Goal: Task Accomplishment & Management: Manage account settings

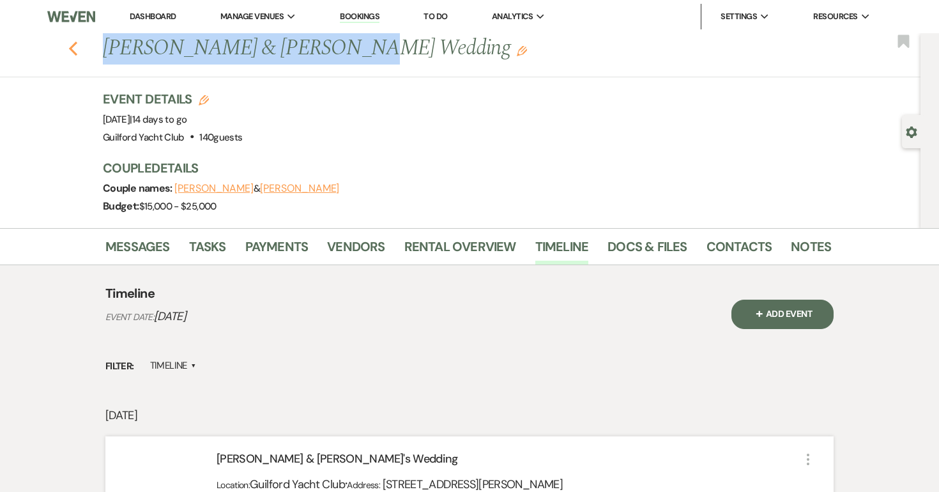
click at [74, 53] on use "button" at bounding box center [73, 49] width 8 height 14
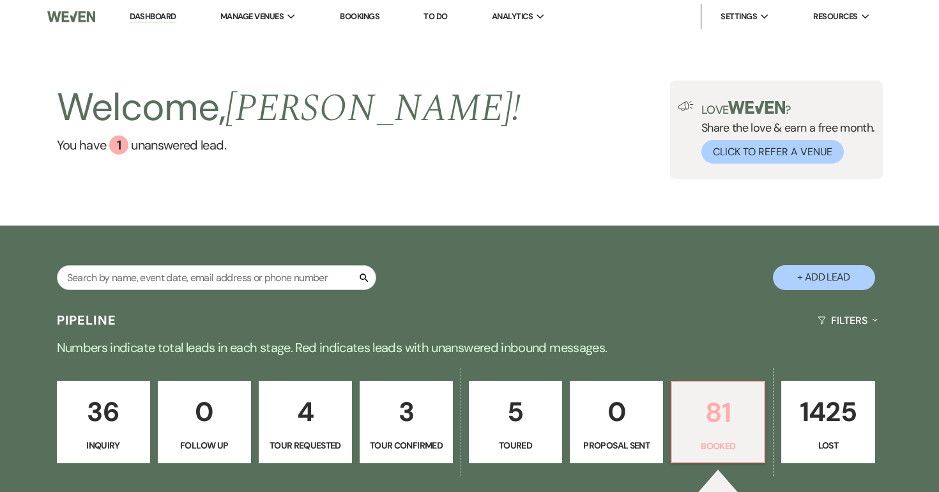
click at [733, 415] on p "81" at bounding box center [718, 412] width 77 height 43
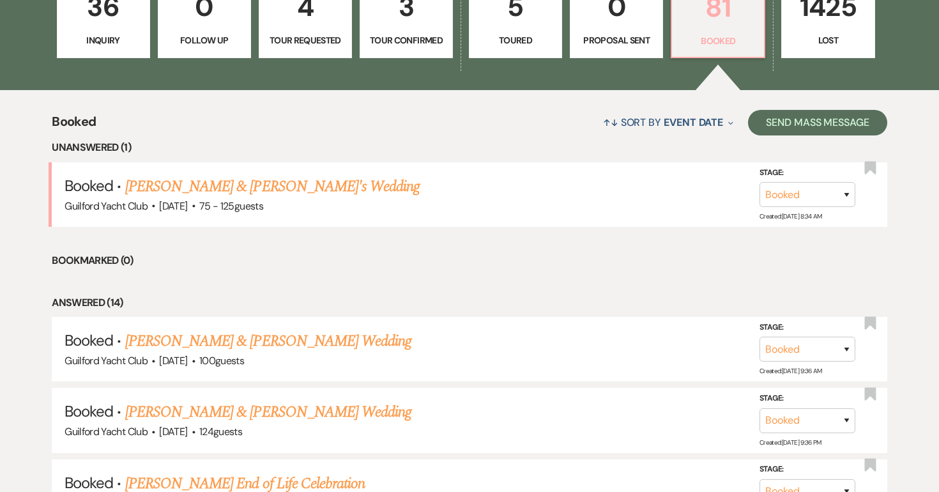
scroll to position [436, 0]
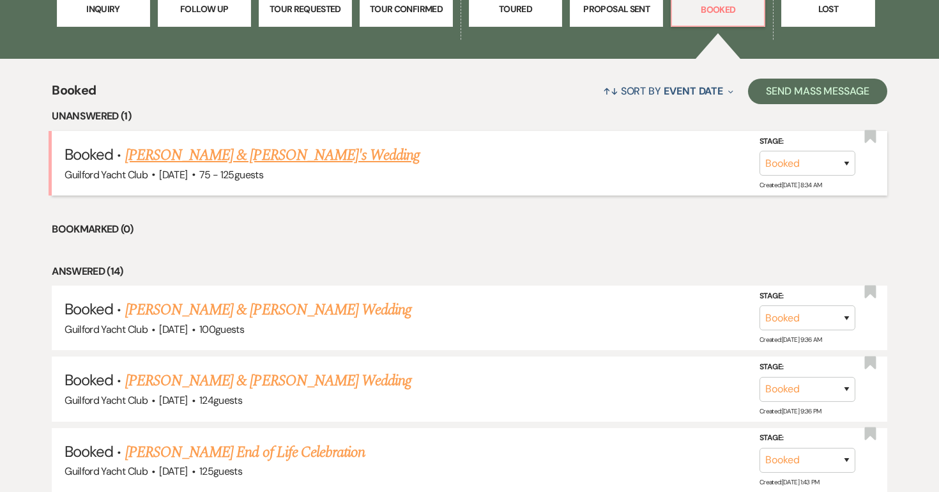
click at [285, 154] on link "[PERSON_NAME] & [PERSON_NAME]'s Wedding" at bounding box center [272, 155] width 295 height 23
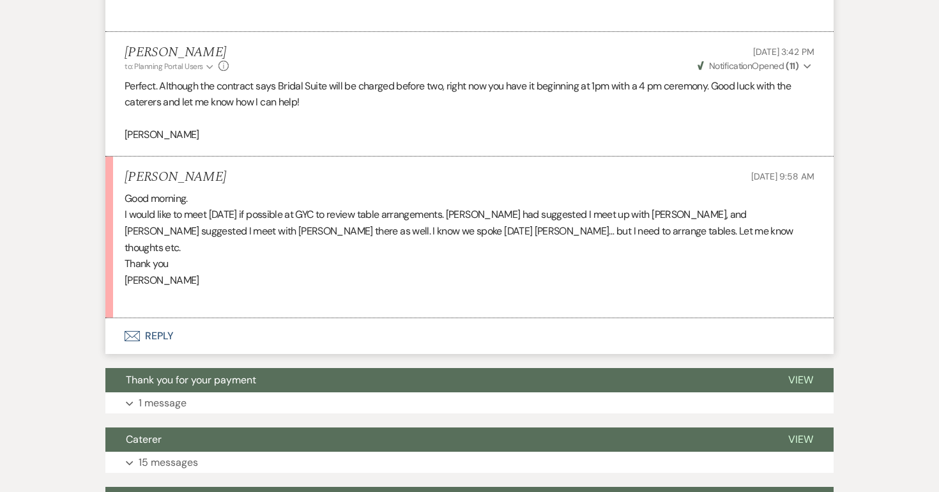
scroll to position [1717, 0]
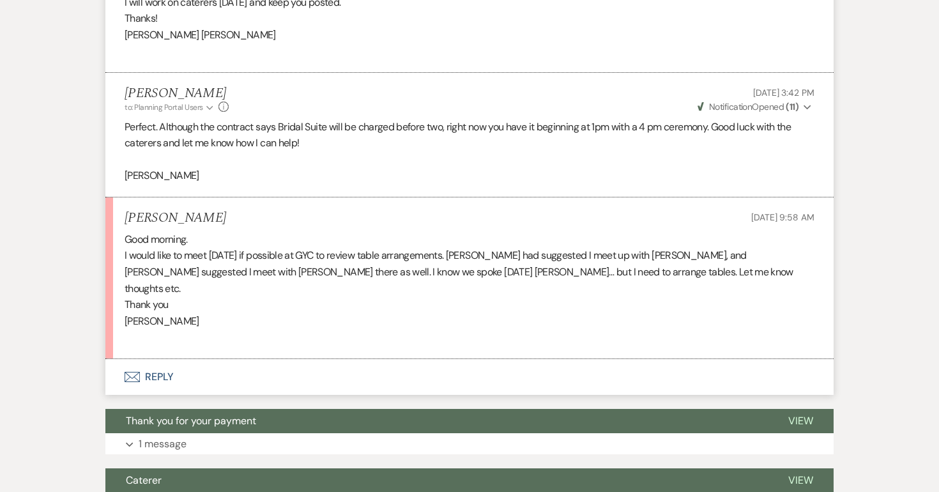
click at [167, 365] on button "Envelope Reply" at bounding box center [469, 377] width 728 height 36
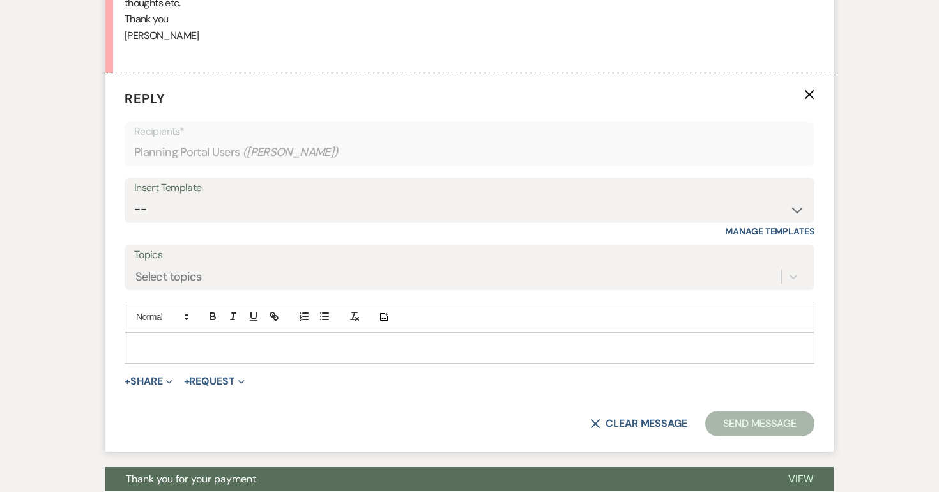
click at [159, 341] on p at bounding box center [470, 348] width 670 height 14
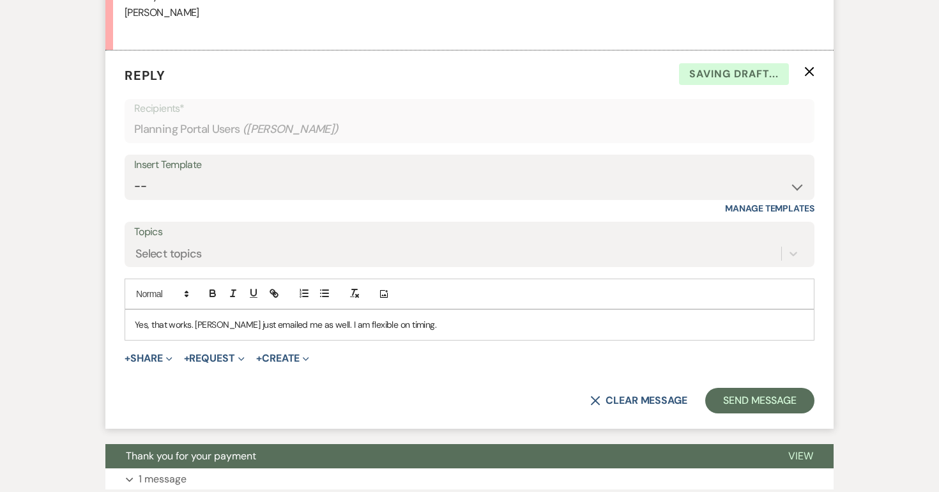
scroll to position [2047, 0]
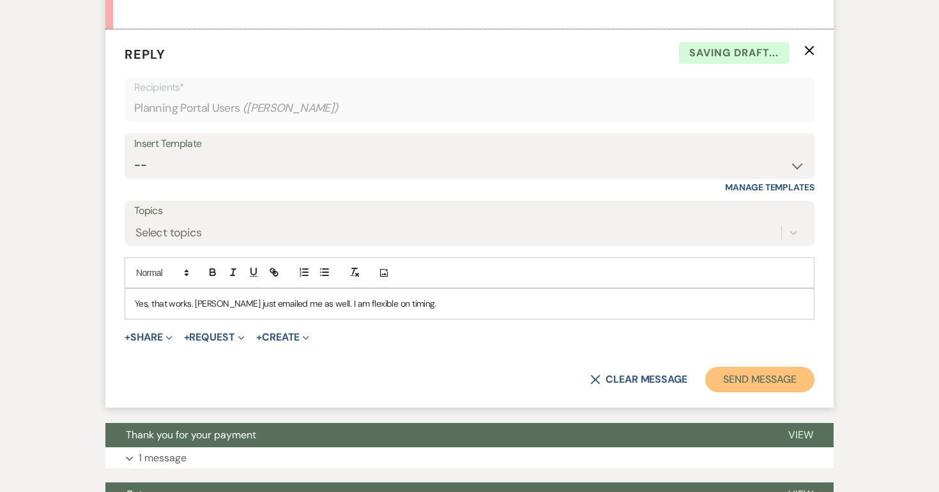
click at [744, 367] on button "Send Message" at bounding box center [759, 380] width 109 height 26
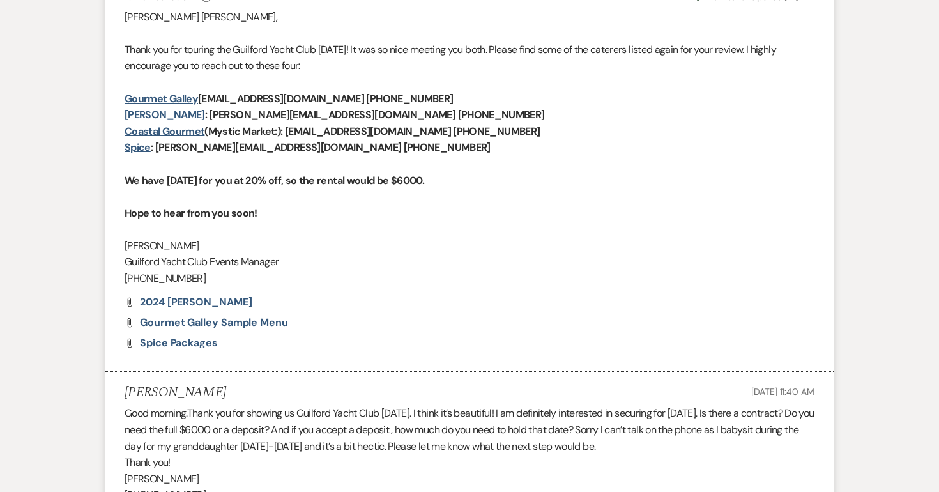
scroll to position [0, 0]
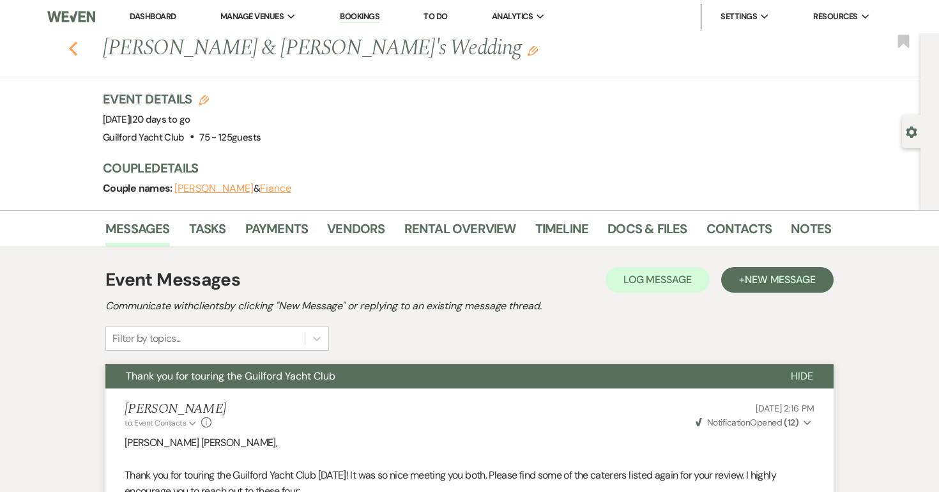
click at [72, 49] on use "button" at bounding box center [73, 49] width 8 height 14
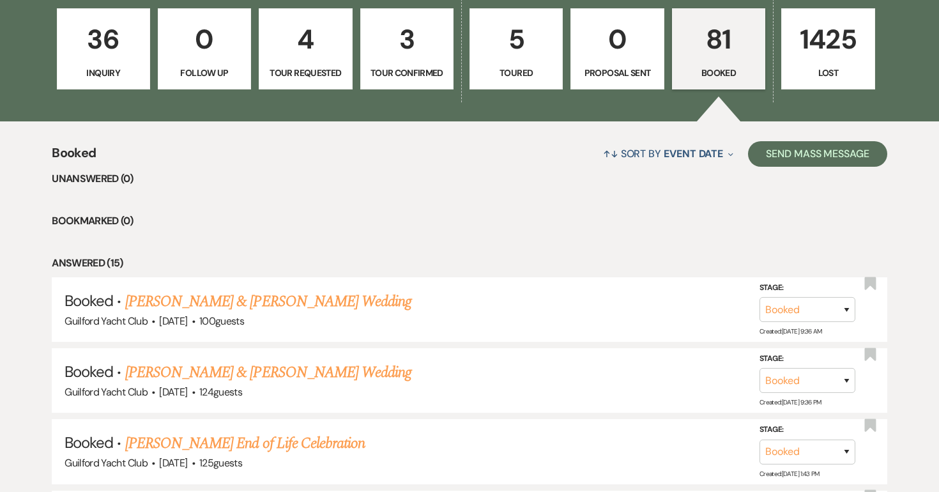
scroll to position [356, 0]
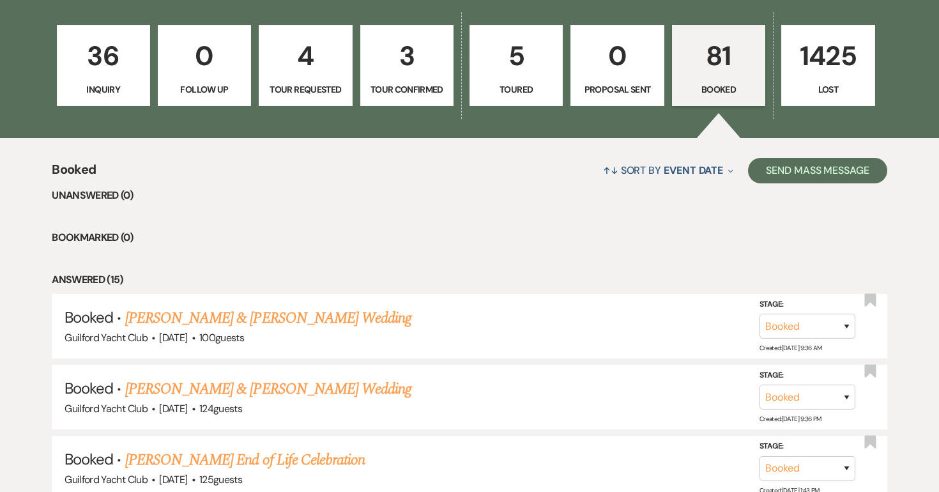
click at [407, 75] on p "3" at bounding box center [407, 56] width 77 height 43
select select "4"
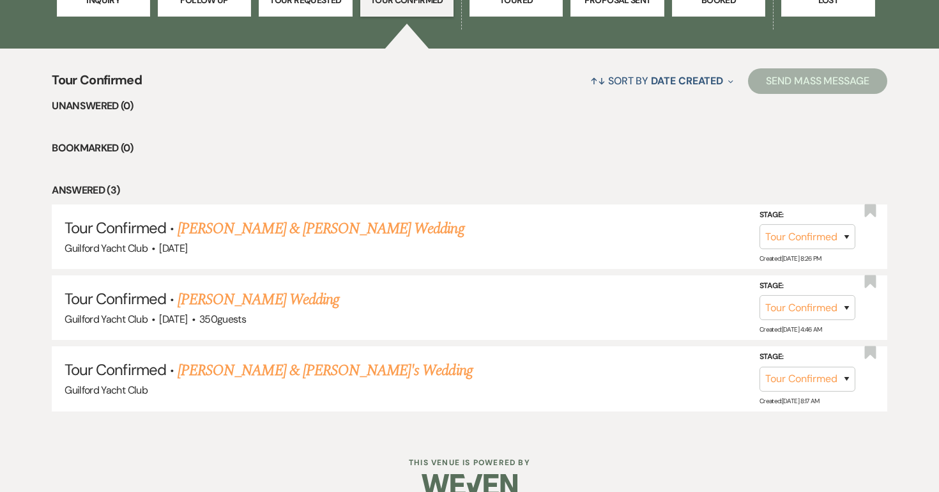
scroll to position [446, 0]
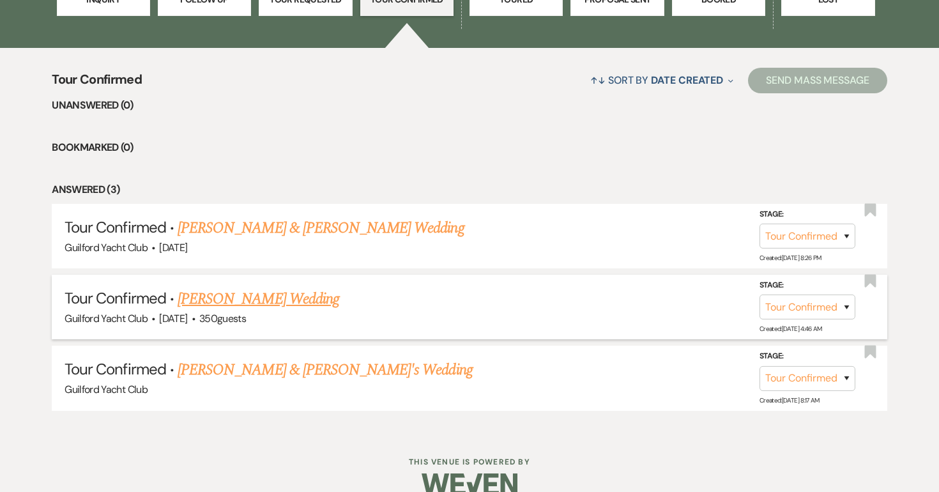
click at [280, 301] on link "Madison Edwards's Wedding" at bounding box center [259, 299] width 162 height 23
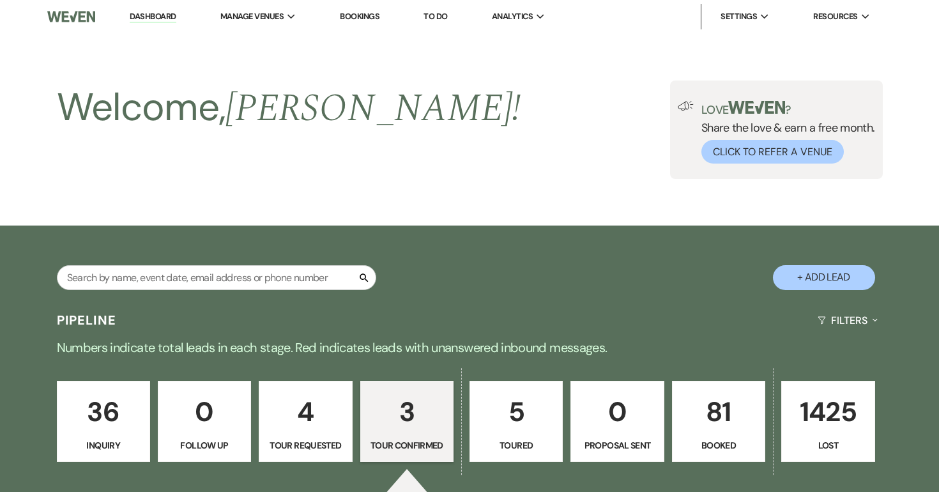
select select "4"
select select "5"
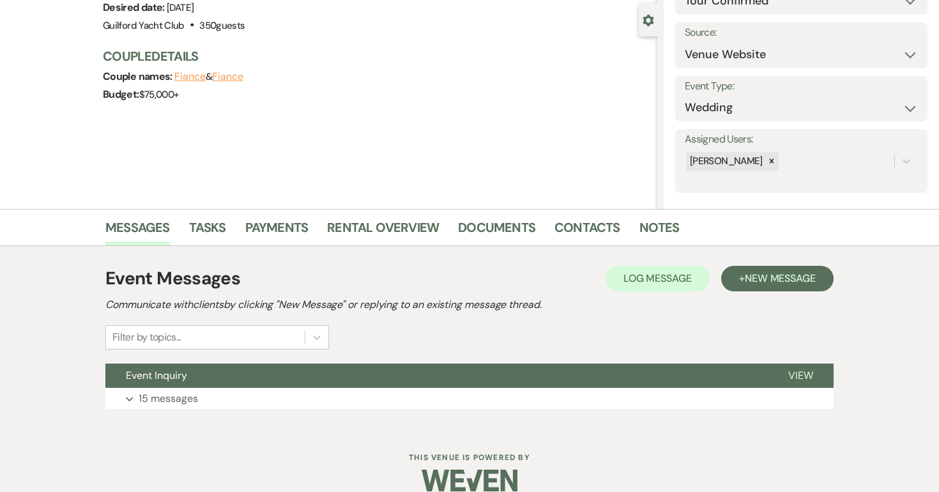
scroll to position [130, 0]
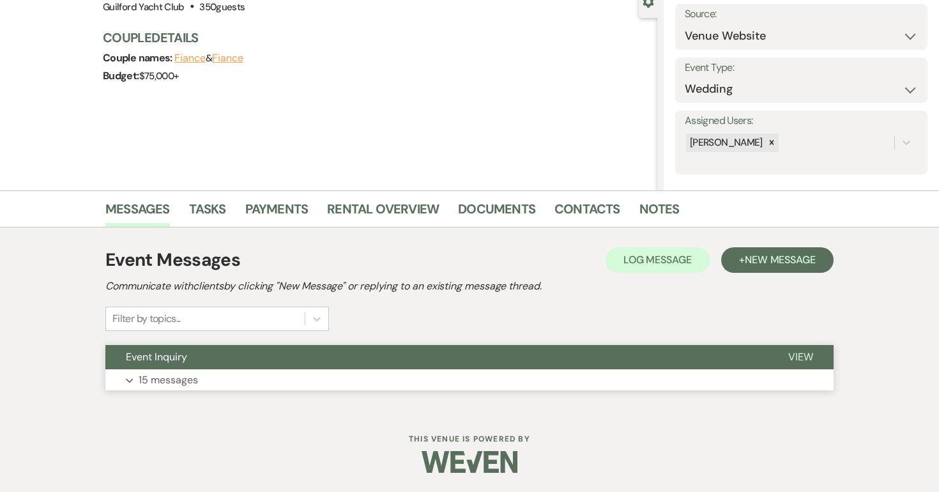
click at [794, 353] on span "View" at bounding box center [800, 356] width 25 height 13
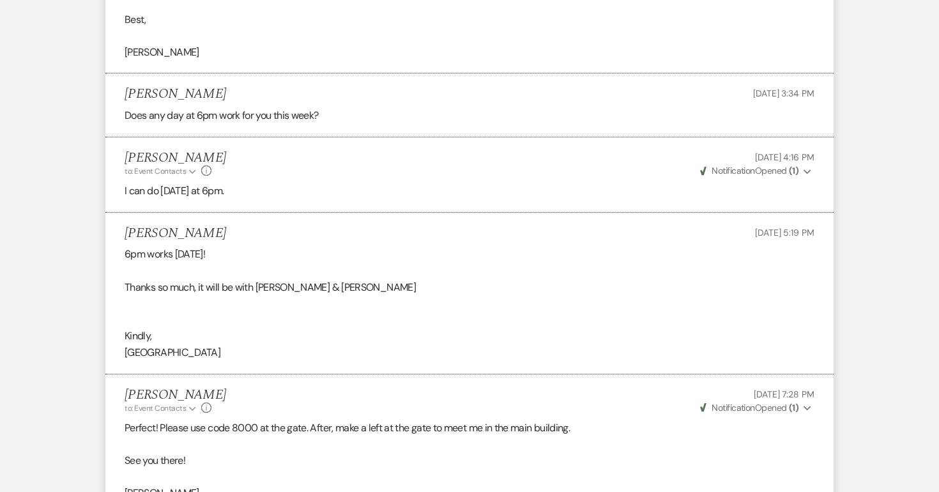
scroll to position [2666, 0]
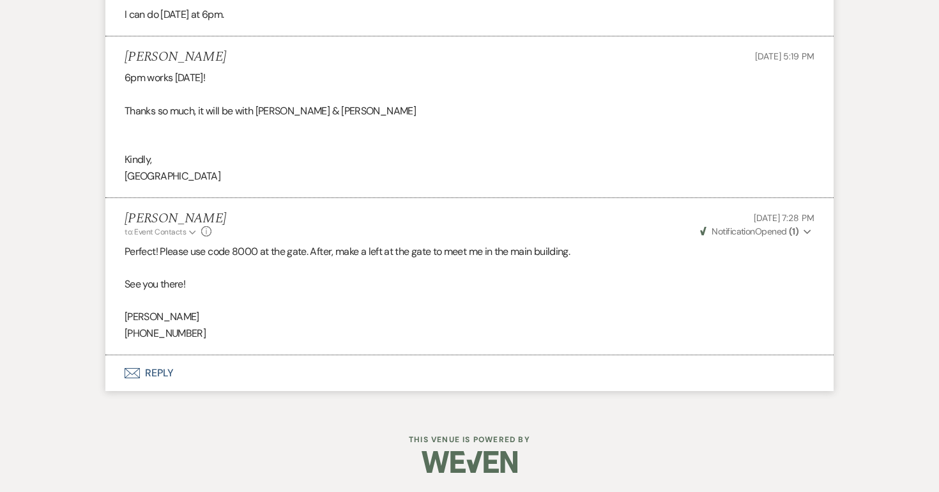
click at [155, 375] on button "Envelope Reply" at bounding box center [469, 373] width 728 height 36
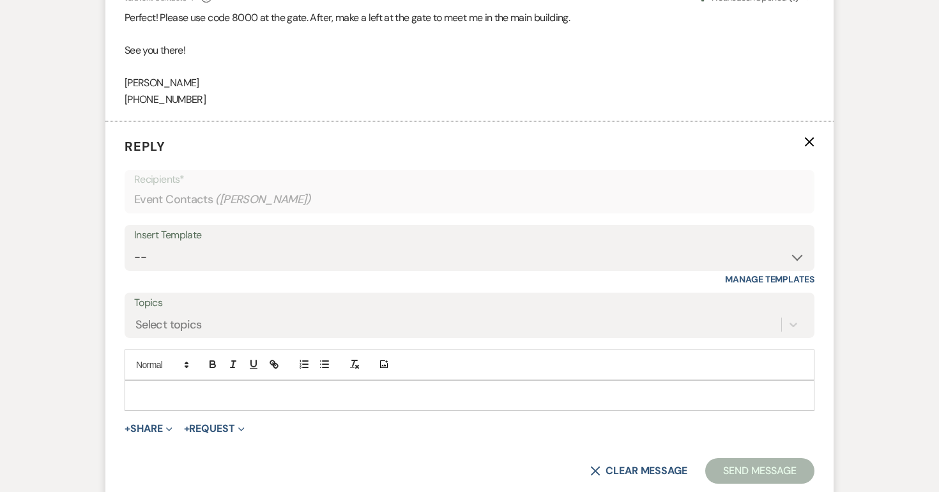
scroll to position [2883, 0]
click at [155, 404] on div at bounding box center [469, 395] width 689 height 29
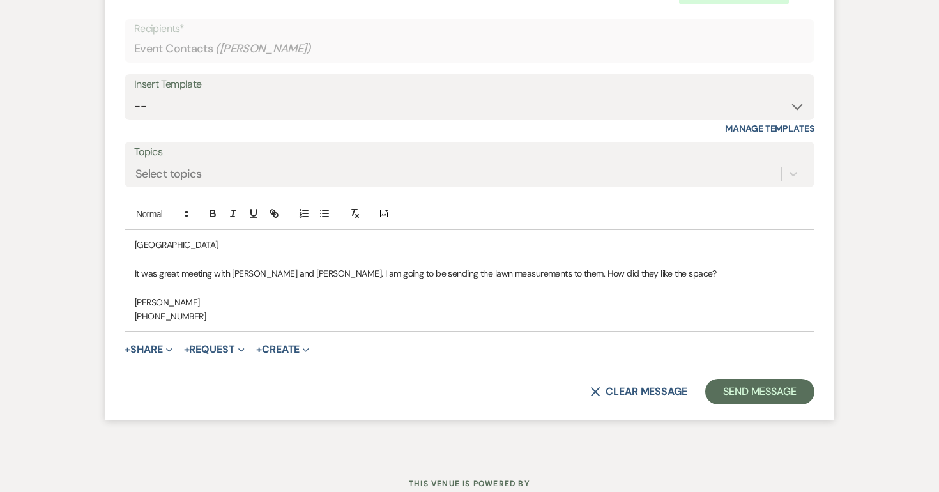
scroll to position [3034, 0]
click at [751, 405] on button "Send Message" at bounding box center [759, 393] width 109 height 26
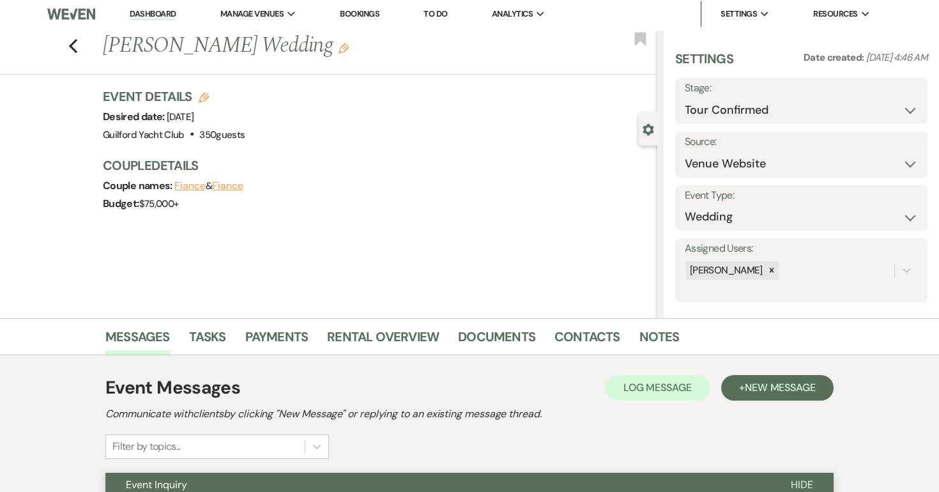
scroll to position [0, 0]
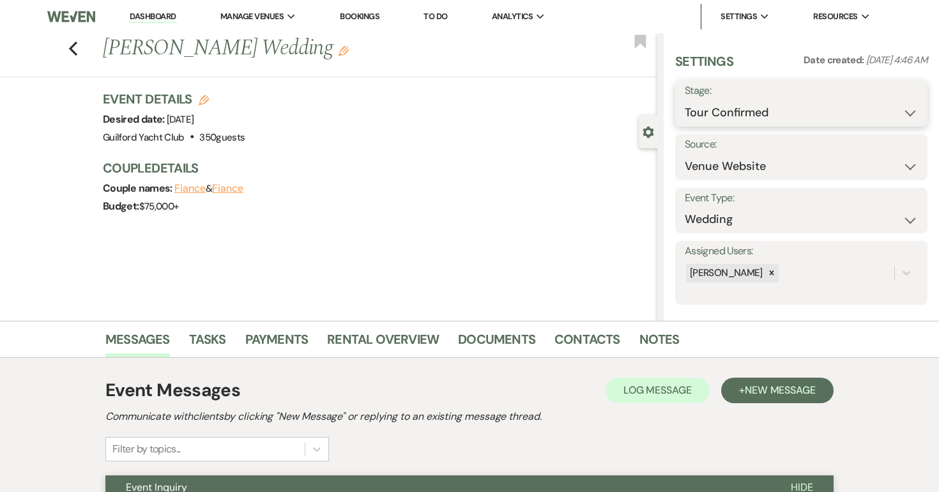
click at [748, 109] on select "Inquiry Follow Up Tour Requested Tour Confirmed Toured Proposal Sent Booked Lost" at bounding box center [801, 112] width 233 height 25
select select "5"
click at [685, 100] on select "Inquiry Follow Up Tour Requested Tour Confirmed Toured Proposal Sent Booked Lost" at bounding box center [801, 112] width 233 height 25
click at [894, 104] on button "Save" at bounding box center [902, 104] width 52 height 26
click at [73, 53] on use "button" at bounding box center [73, 49] width 8 height 14
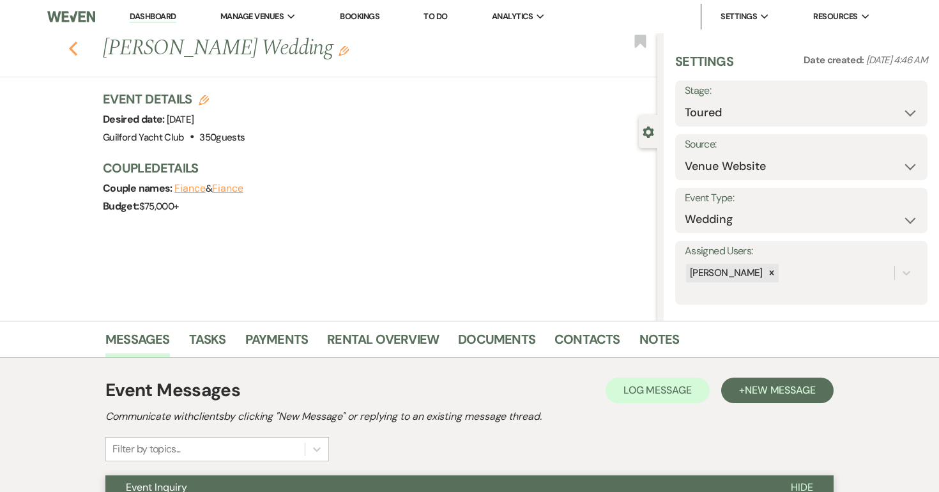
select select "4"
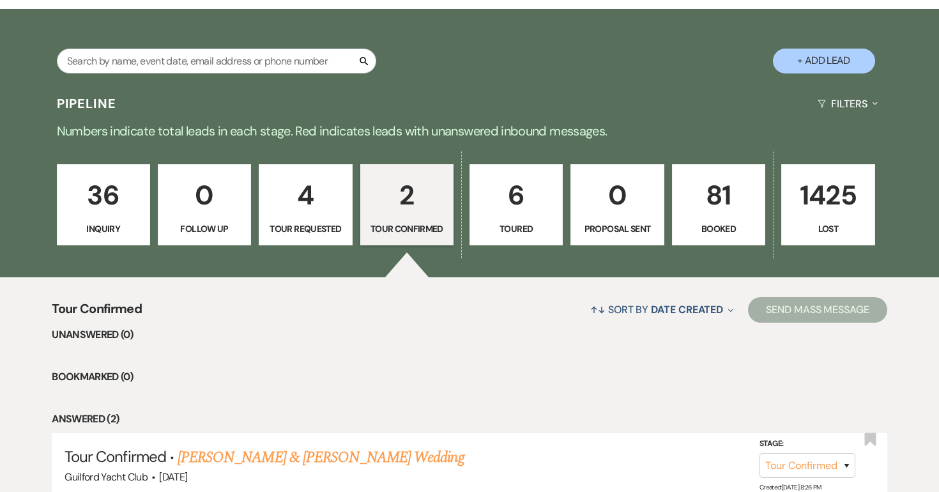
scroll to position [187, 0]
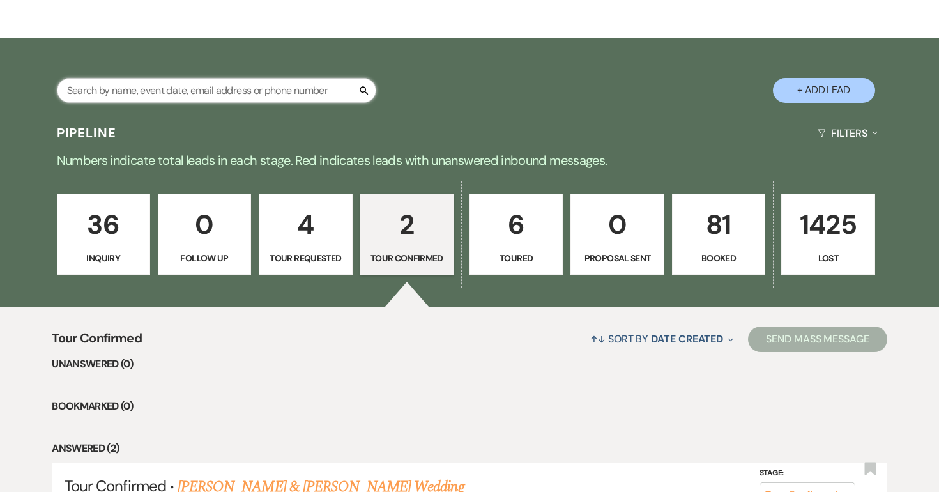
click at [293, 91] on input "text" at bounding box center [216, 90] width 319 height 25
type input "adrianna"
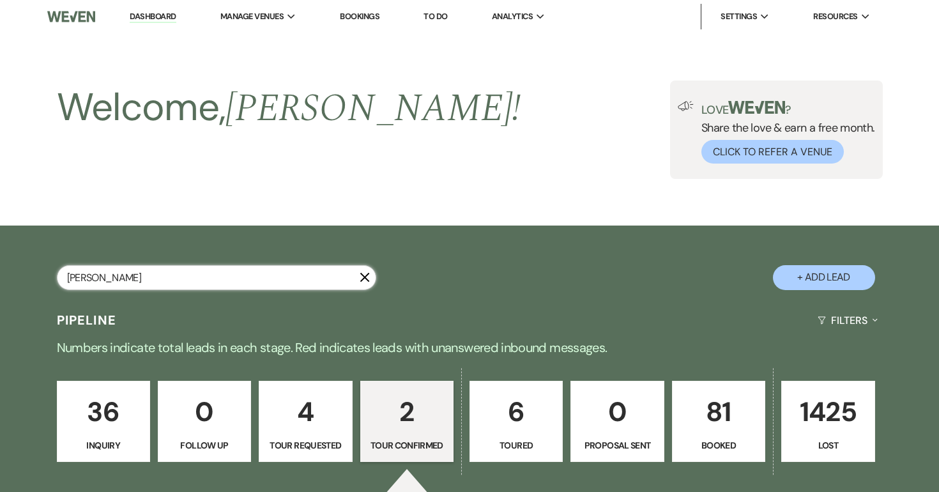
select select "2"
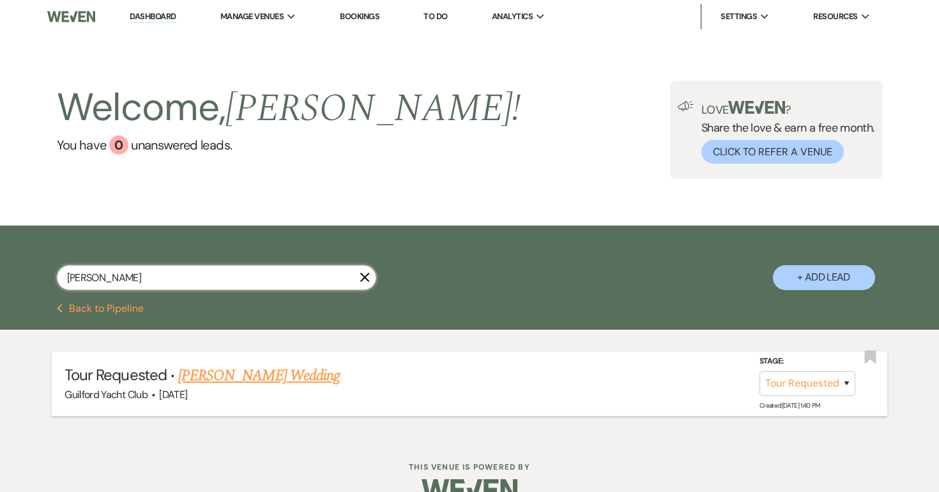
type input "adrianna"
click at [226, 374] on link "[PERSON_NAME] Wedding" at bounding box center [259, 375] width 162 height 23
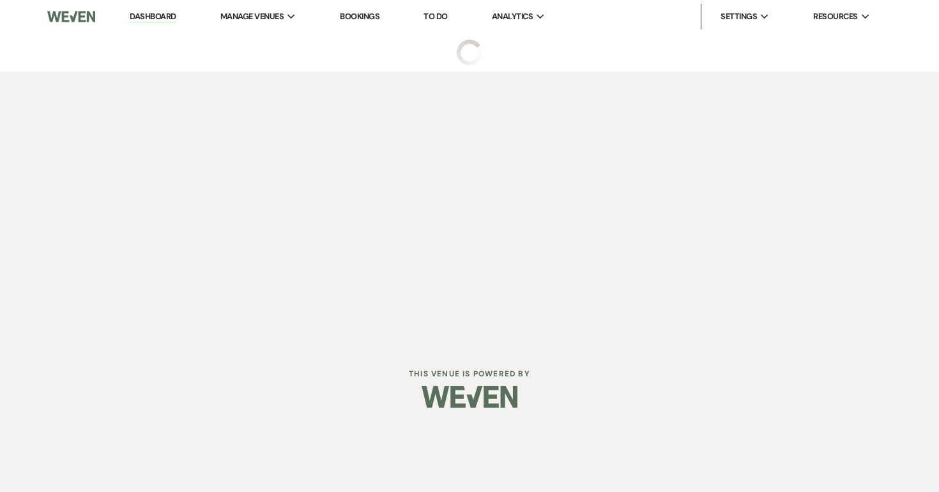
select select "2"
select select "5"
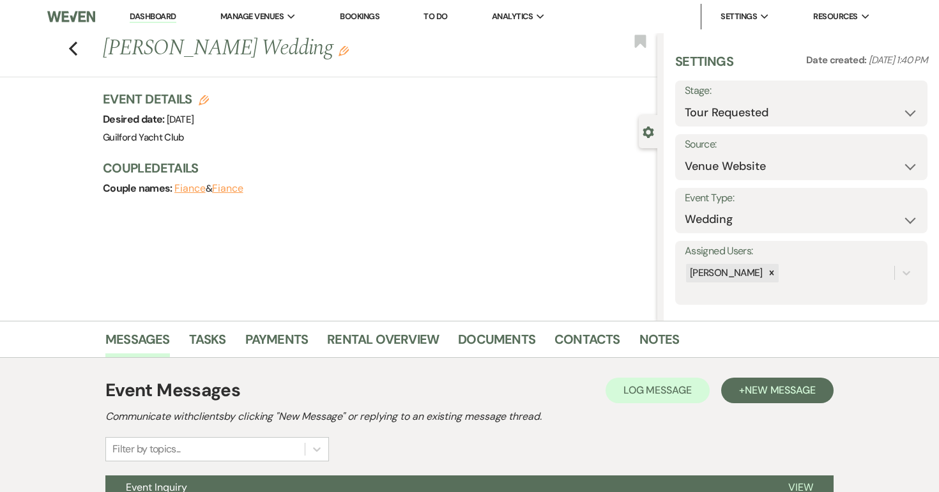
scroll to position [130, 0]
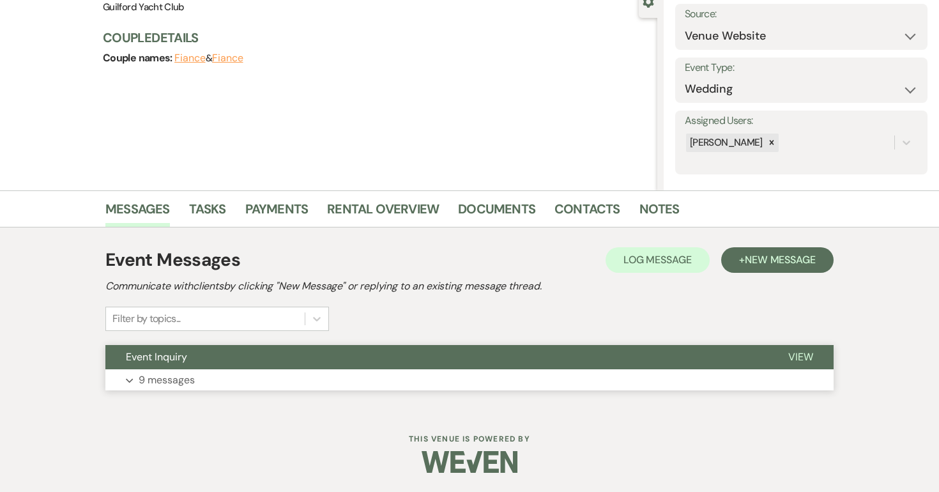
click at [797, 355] on span "View" at bounding box center [800, 356] width 25 height 13
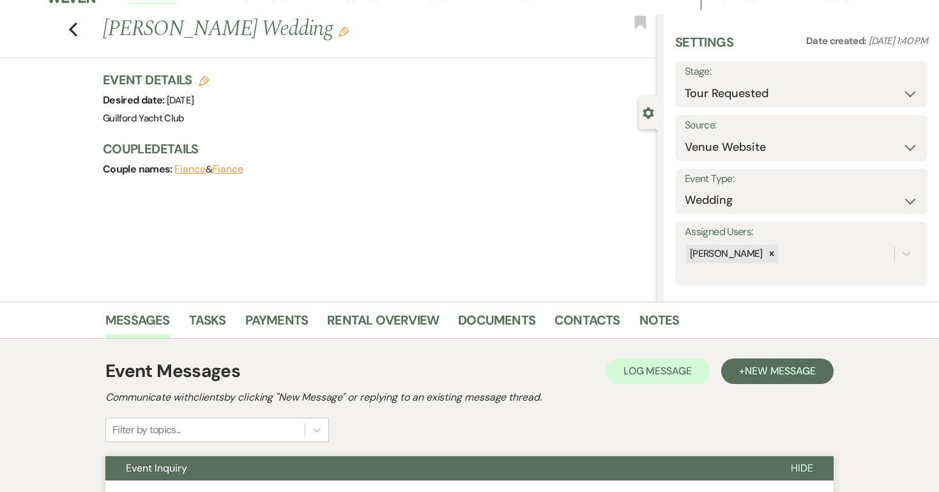
scroll to position [0, 0]
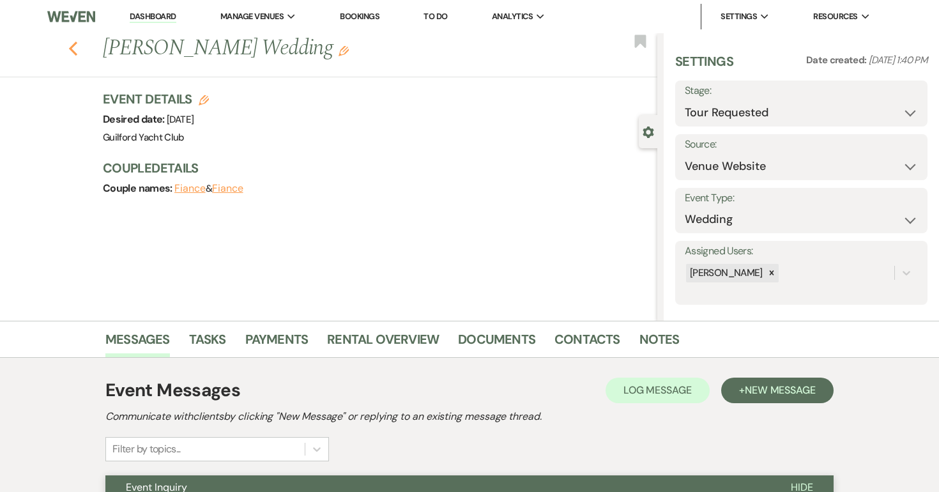
click at [72, 52] on icon "Previous" at bounding box center [73, 48] width 10 height 15
select select "2"
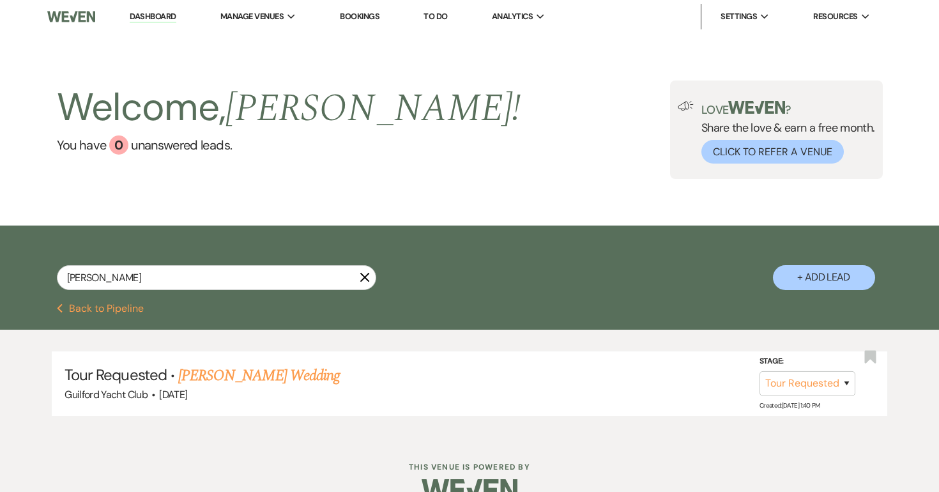
click at [108, 311] on button "Previous Back to Pipeline" at bounding box center [101, 308] width 88 height 10
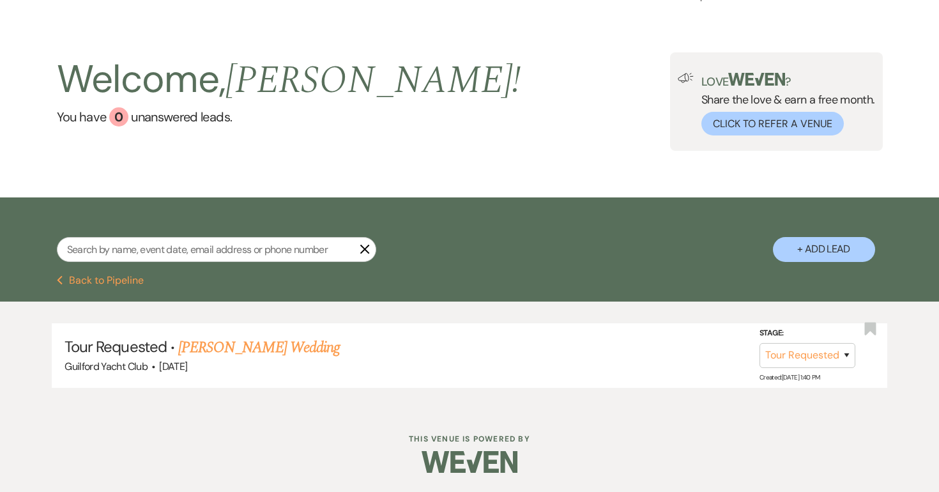
select select "4"
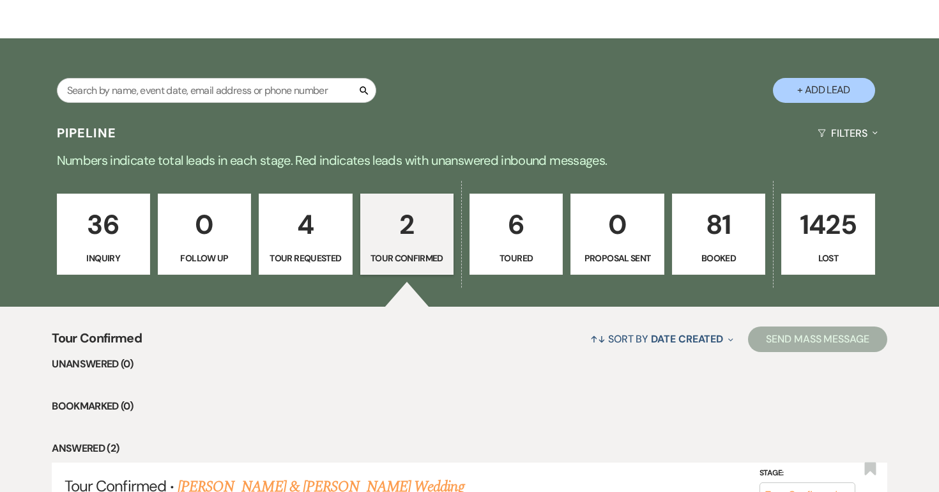
click at [421, 235] on p "2" at bounding box center [407, 224] width 77 height 43
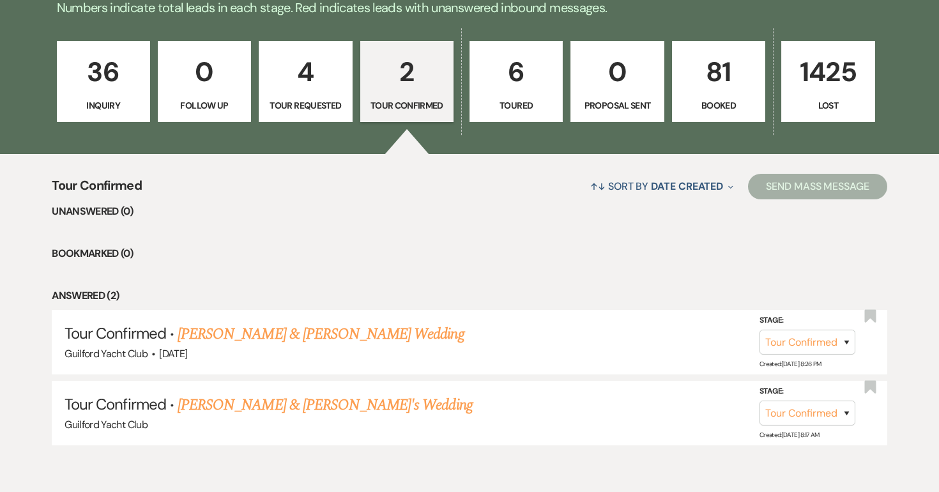
scroll to position [343, 0]
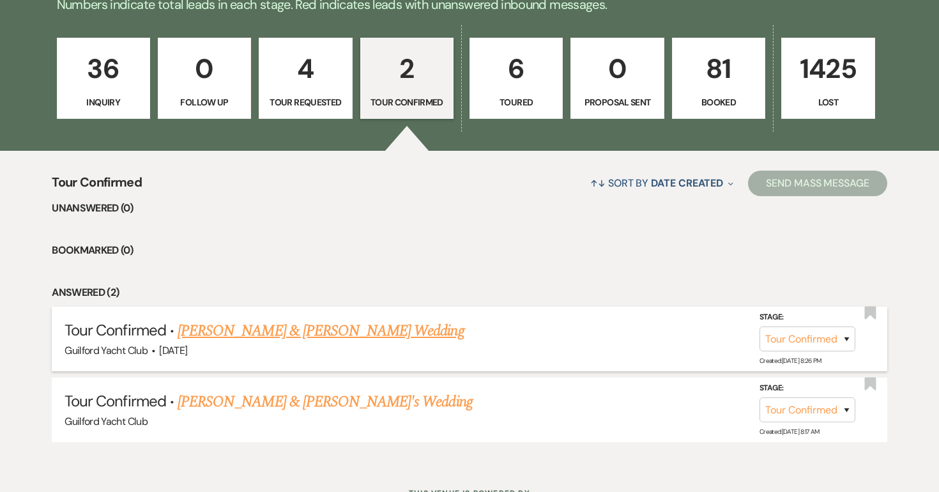
click at [362, 330] on link "Rick Giordano & Mikaela Trafecante's Wedding" at bounding box center [321, 330] width 286 height 23
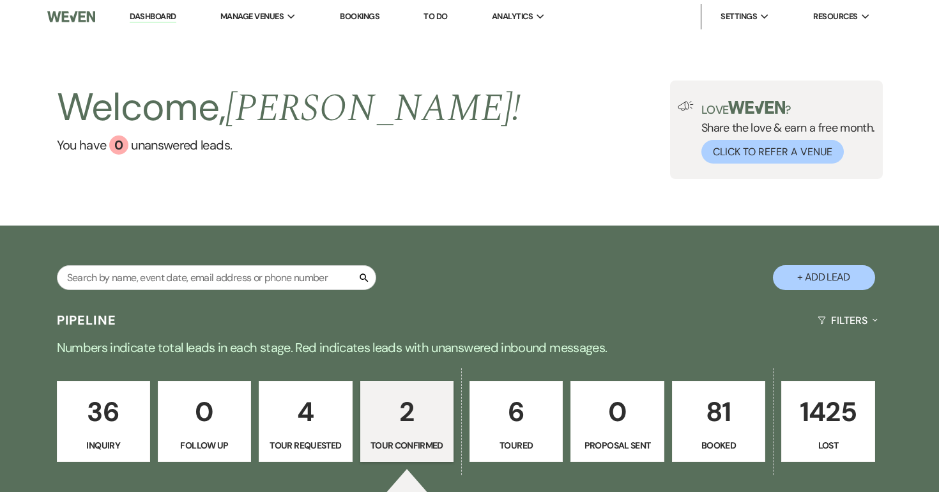
select select "4"
select select "5"
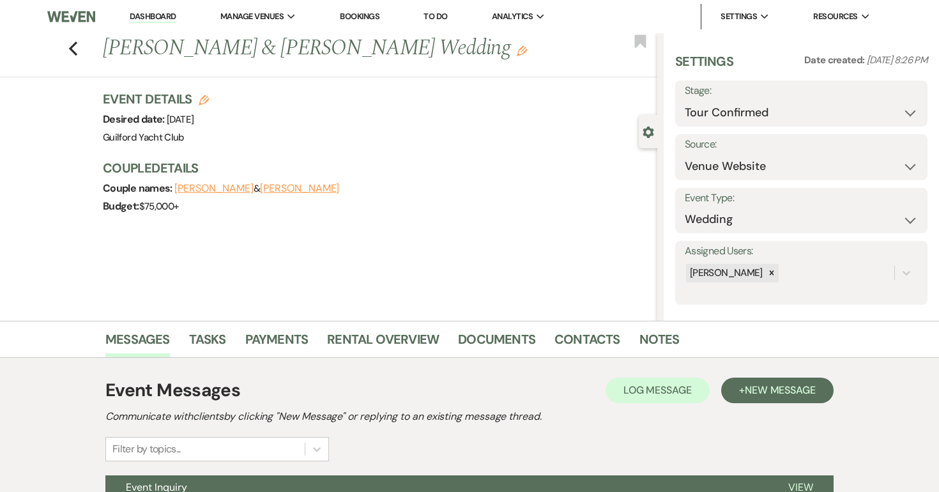
scroll to position [130, 0]
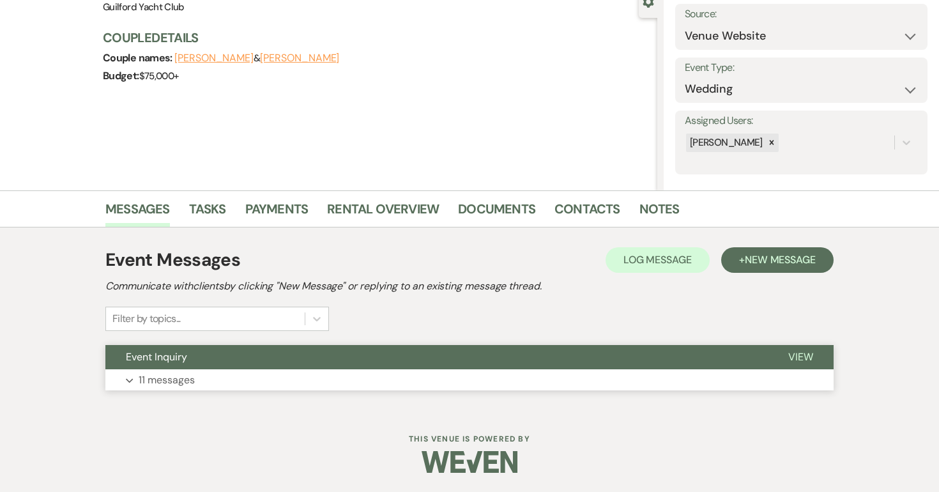
click at [792, 355] on span "View" at bounding box center [800, 356] width 25 height 13
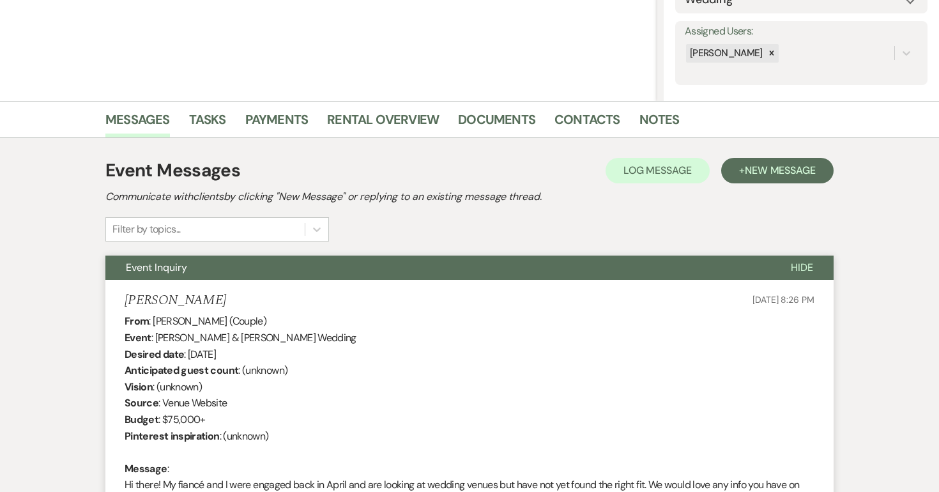
scroll to position [220, 0]
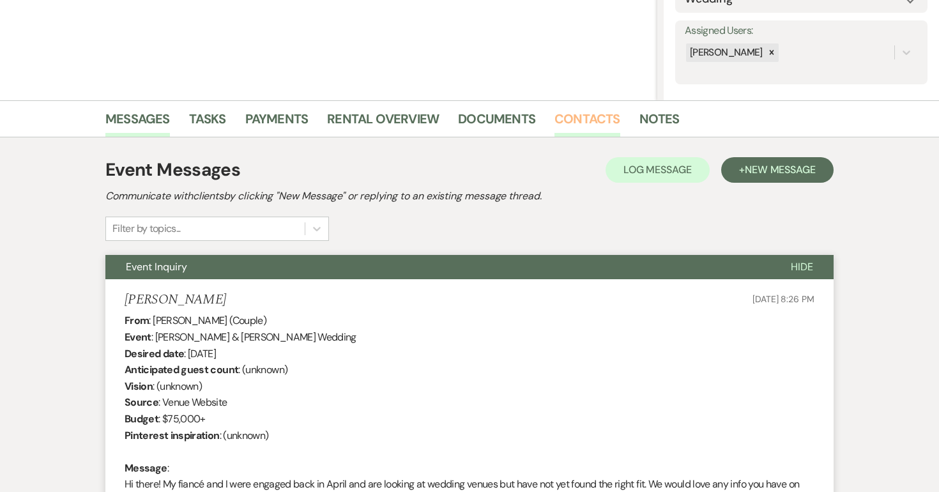
click at [583, 123] on link "Contacts" at bounding box center [588, 123] width 66 height 28
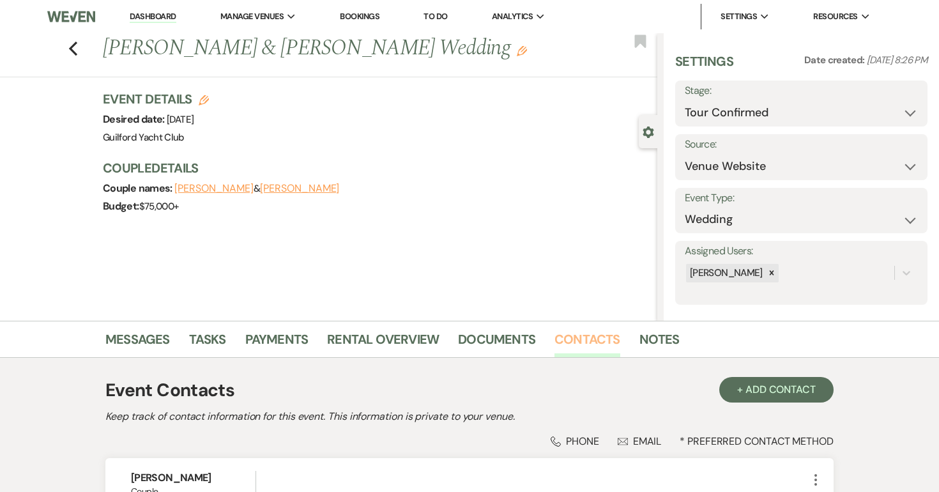
scroll to position [197, 0]
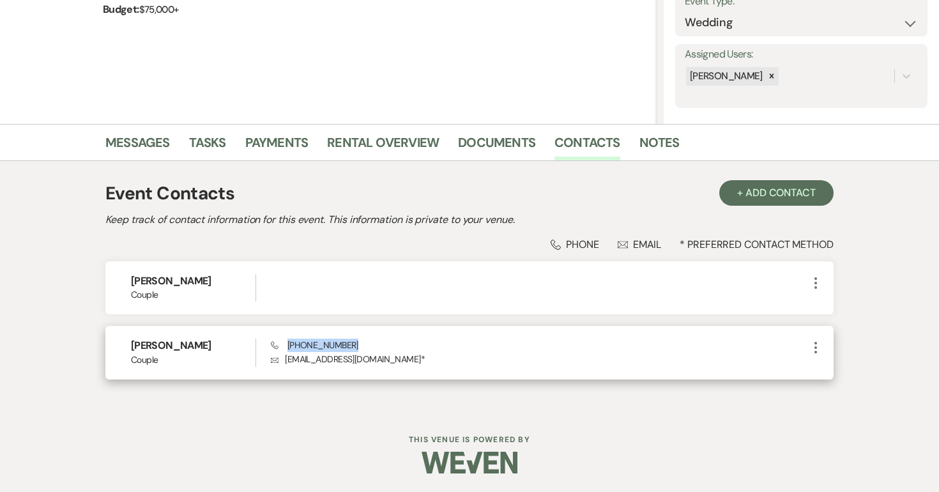
drag, startPoint x: 353, startPoint y: 348, endPoint x: 287, endPoint y: 346, distance: 65.8
click at [287, 346] on div "Phone (203) 913-5154 Envelope mikaelarehtrafecante@gmail.com *" at bounding box center [539, 352] width 537 height 27
copy span "(203) 913-5154"
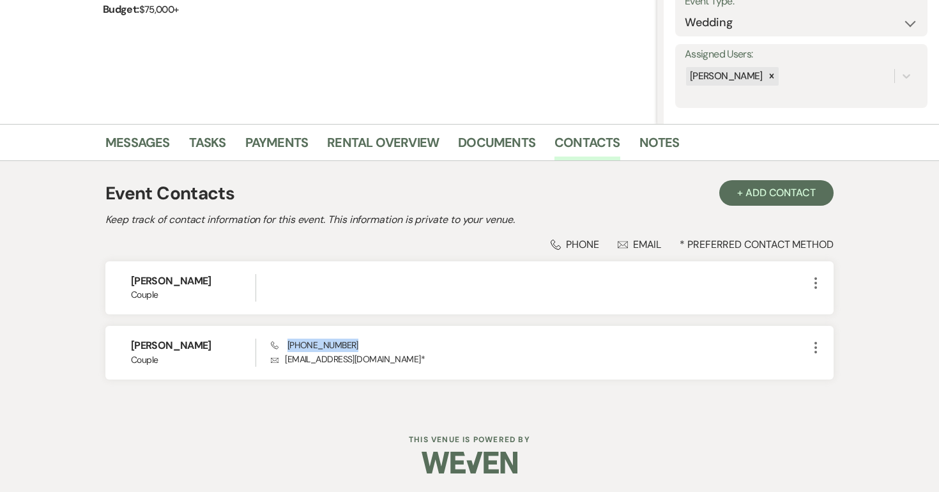
scroll to position [343, 0]
select select "4"
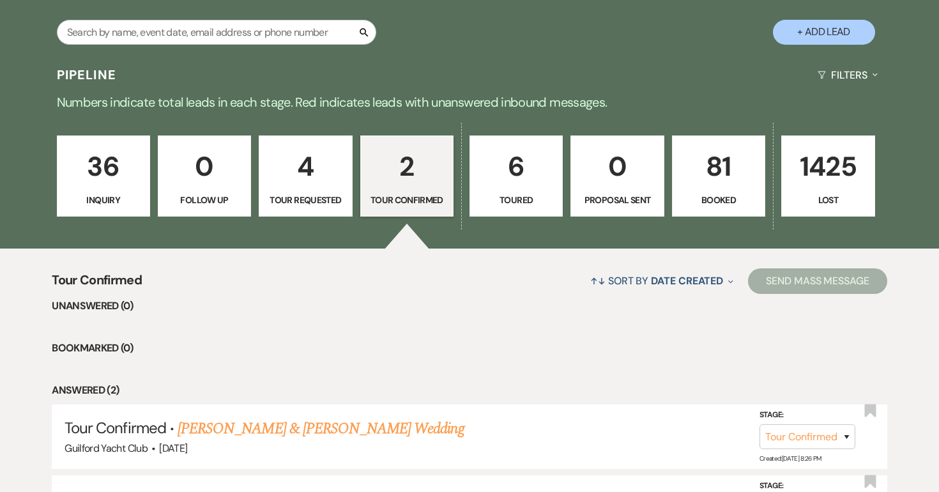
scroll to position [214, 0]
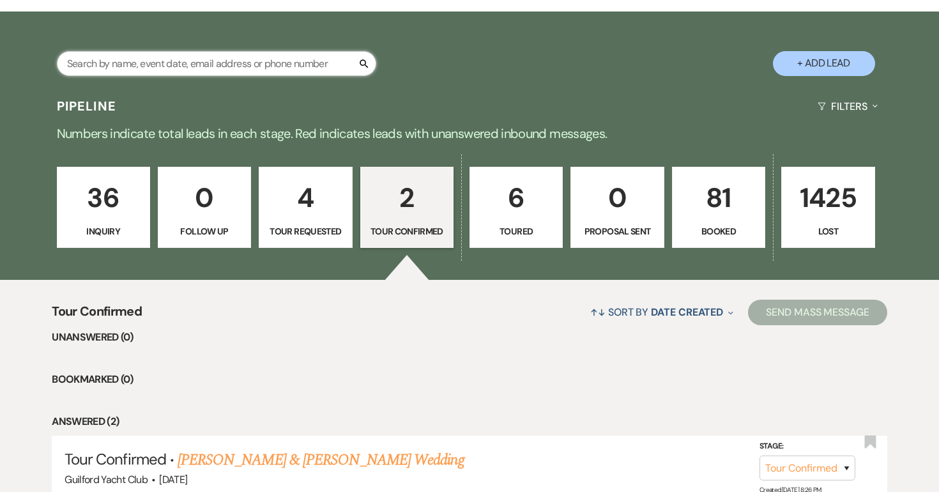
click at [233, 70] on input "text" at bounding box center [216, 63] width 319 height 25
type input "adrianna"
select select "2"
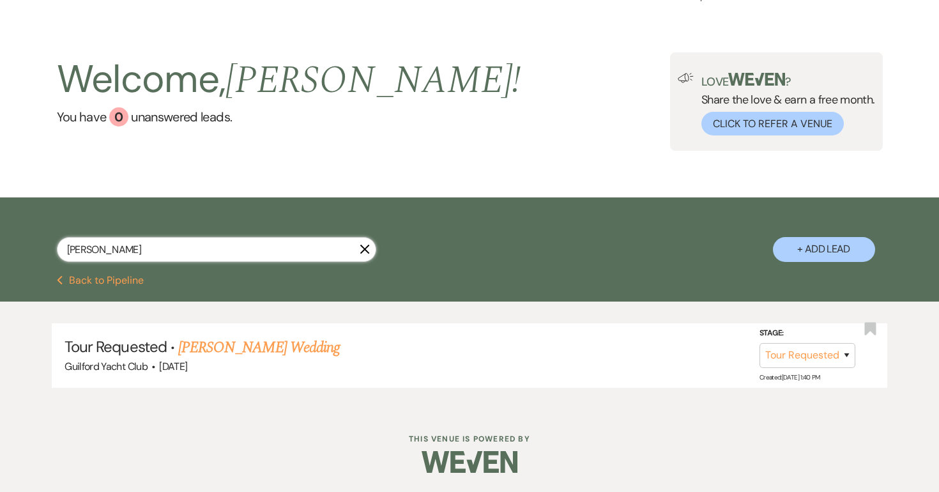
scroll to position [27, 0]
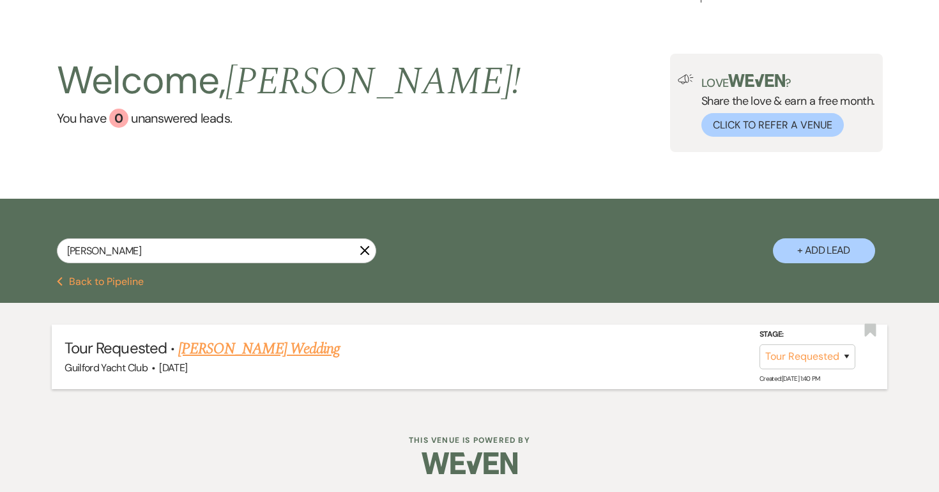
click at [210, 342] on link "[PERSON_NAME] Wedding" at bounding box center [259, 348] width 162 height 23
select select "2"
select select "5"
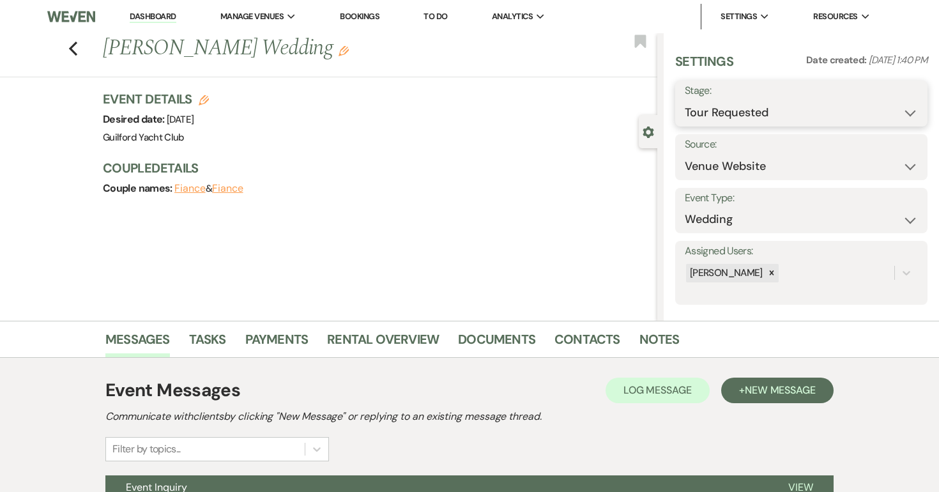
click at [713, 111] on select "Inquiry Follow Up Tour Requested Tour Confirmed Toured Proposal Sent Booked Lost" at bounding box center [801, 112] width 233 height 25
select select "5"
click at [685, 100] on select "Inquiry Follow Up Tour Requested Tour Confirmed Toured Proposal Sent Booked Lost" at bounding box center [801, 112] width 233 height 25
click at [901, 103] on button "Save" at bounding box center [902, 104] width 52 height 26
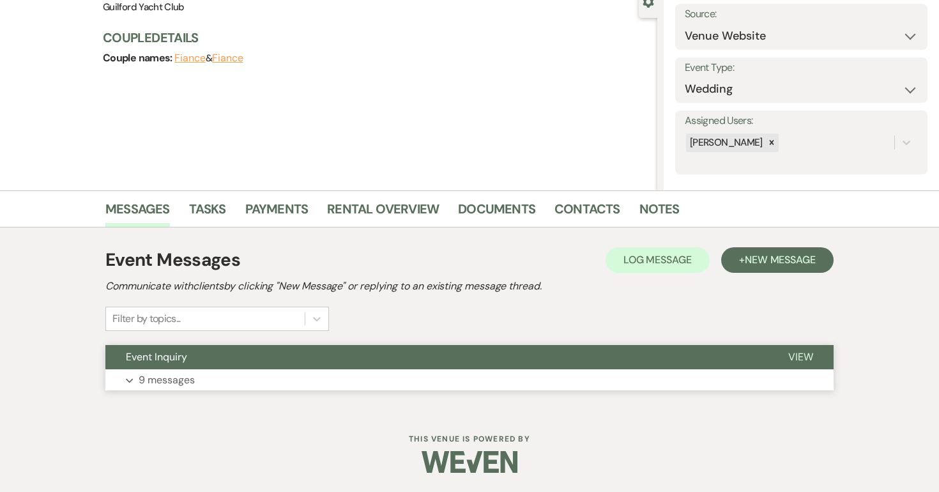
click at [798, 357] on span "View" at bounding box center [800, 356] width 25 height 13
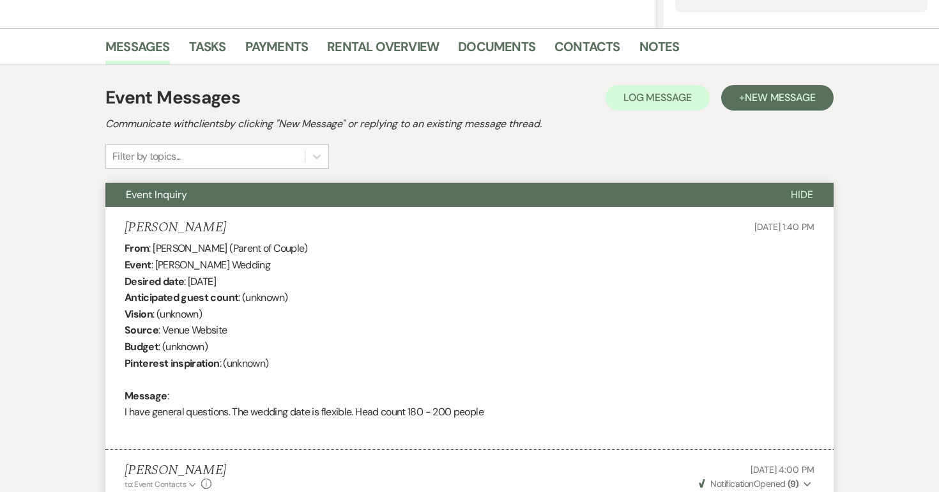
scroll to position [0, 0]
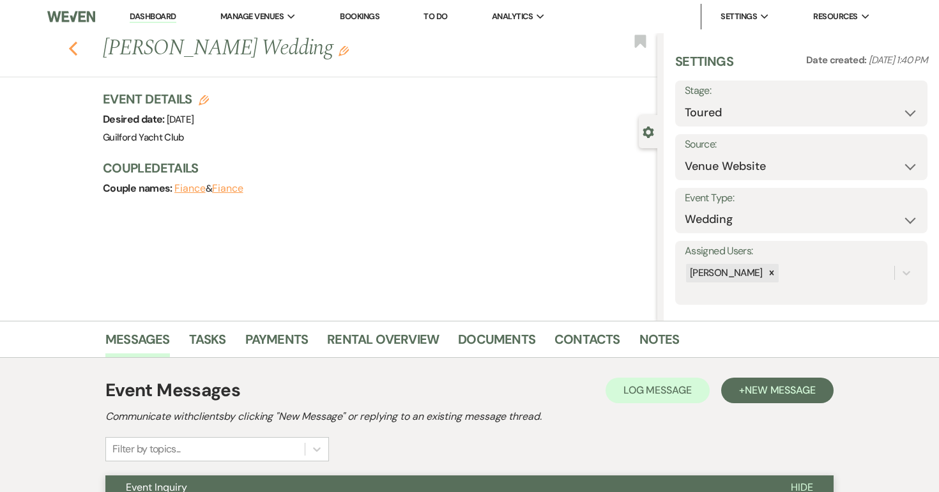
click at [73, 48] on icon "Previous" at bounding box center [73, 48] width 10 height 15
select select "5"
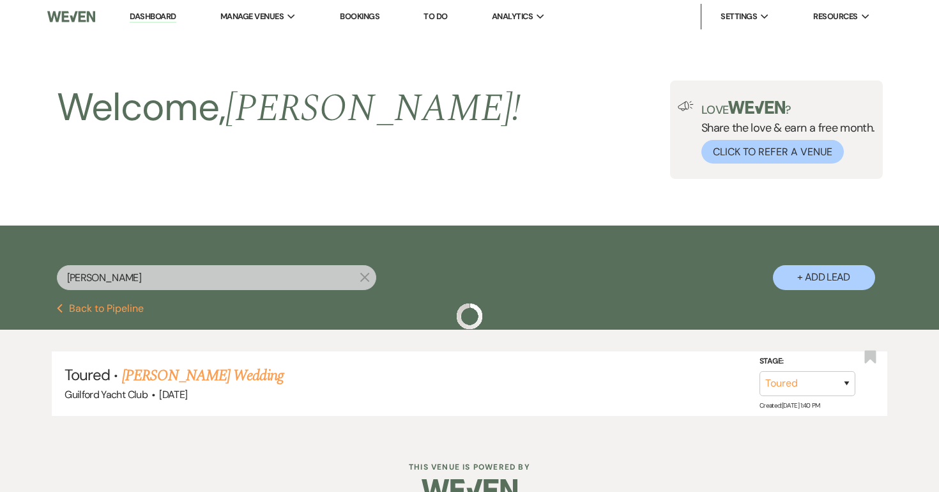
scroll to position [27, 0]
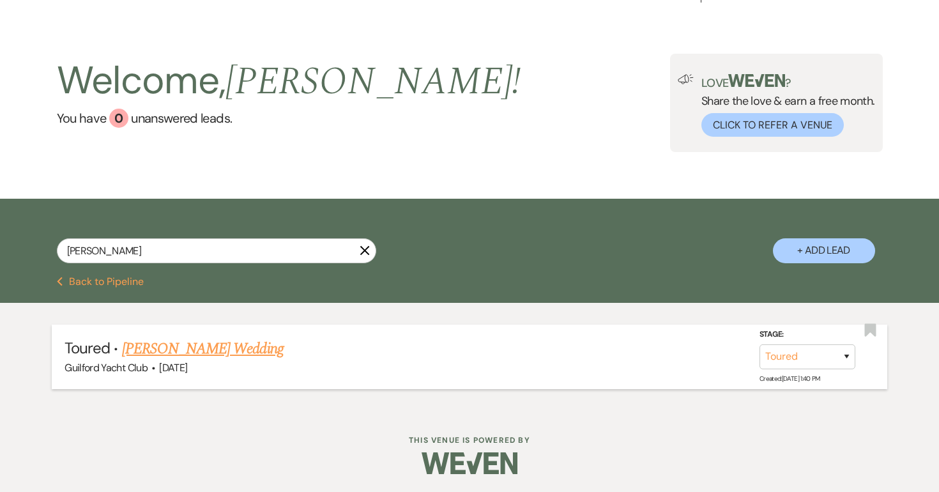
click at [233, 351] on link "[PERSON_NAME] Wedding" at bounding box center [203, 348] width 162 height 23
select select "5"
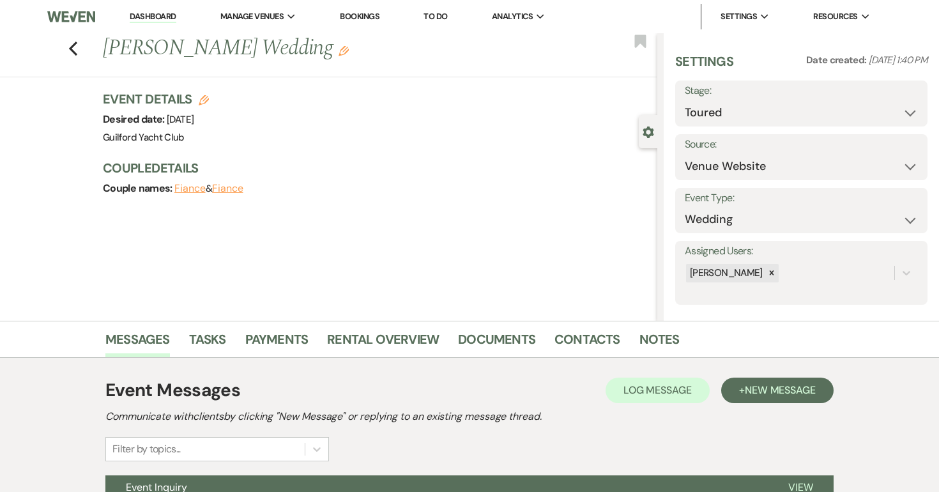
scroll to position [117, 0]
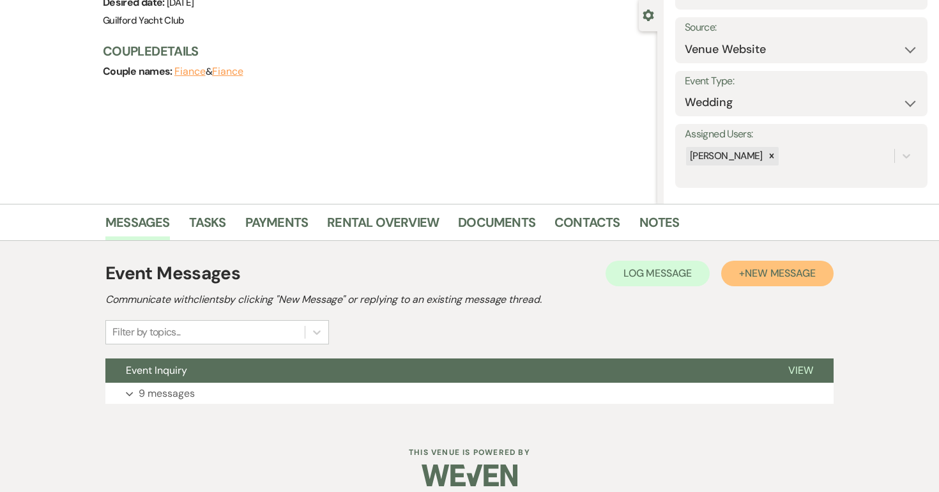
click at [777, 273] on span "New Message" at bounding box center [780, 272] width 71 height 13
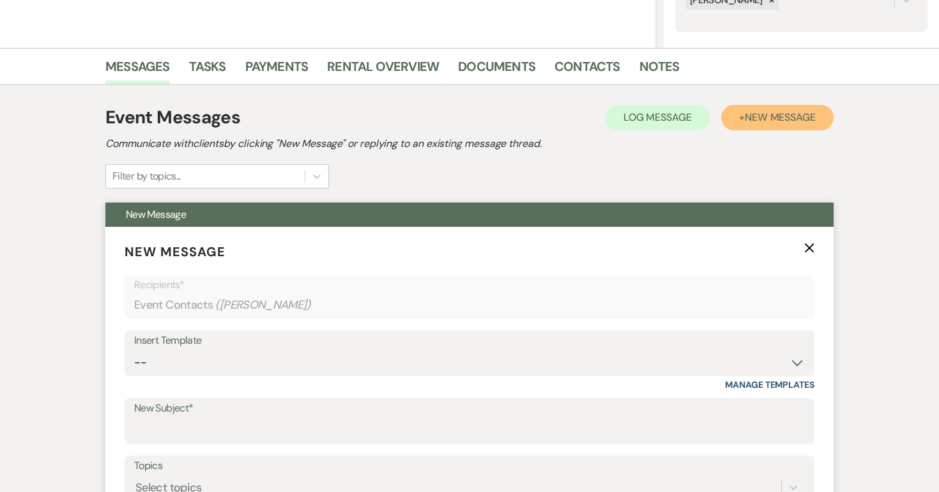
scroll to position [518, 0]
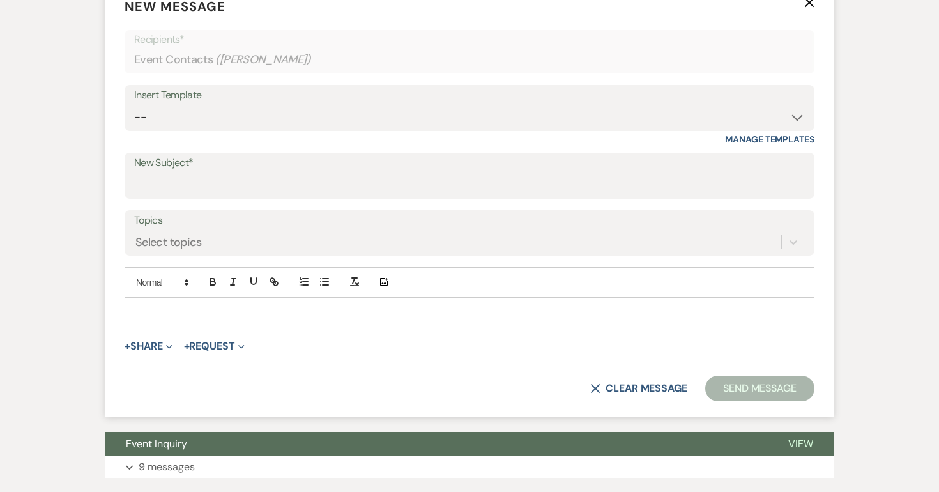
click at [183, 130] on div "Insert Template -- Weven Planning Portal Introduction (Booked Events) Initial I…" at bounding box center [470, 108] width 690 height 46
click at [183, 113] on select "-- Weven Planning Portal Introduction (Booked Events) Initial Inquiry Response …" at bounding box center [469, 117] width 671 height 25
select select "2058"
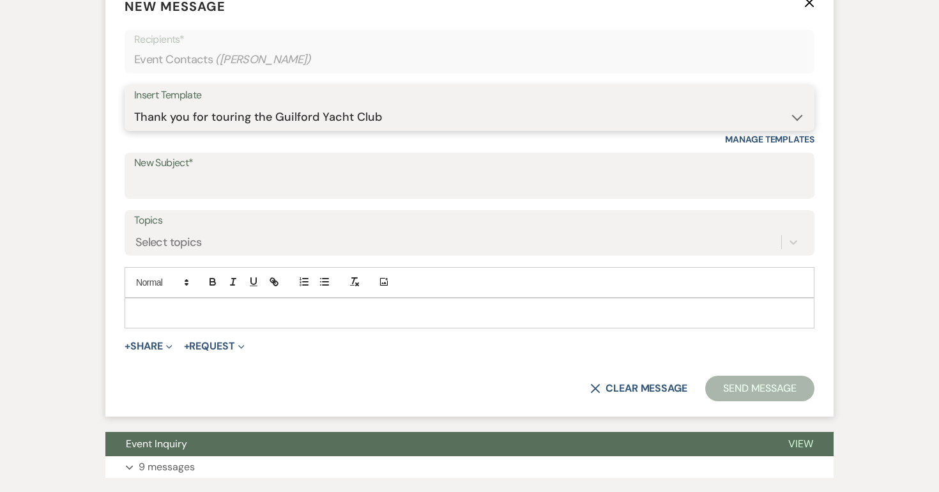
click at [134, 105] on select "-- Weven Planning Portal Introduction (Booked Events) Initial Inquiry Response …" at bounding box center [469, 117] width 671 height 25
type input "Thank you for touring the Guilford Yacht Club"
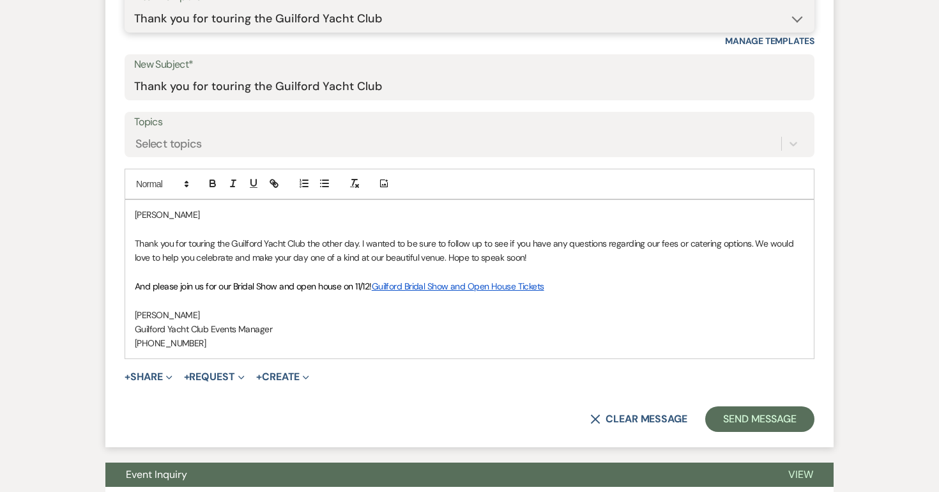
scroll to position [652, 0]
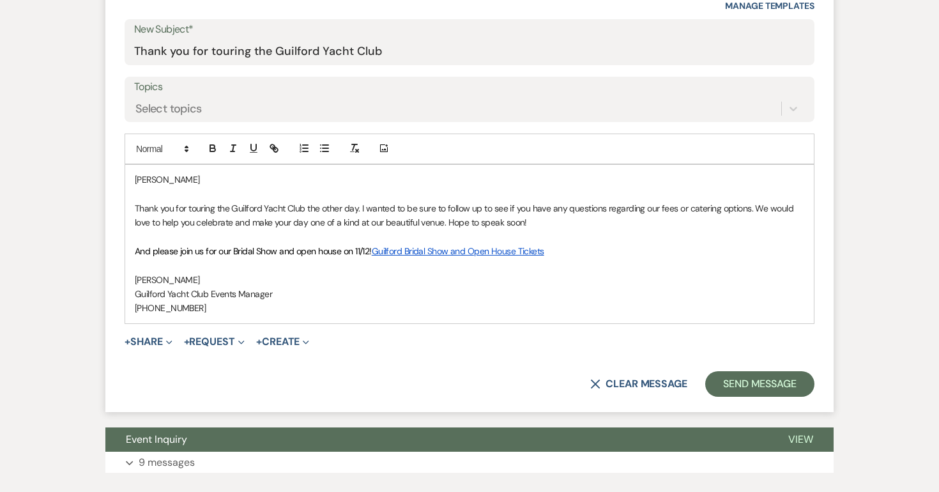
click at [194, 178] on p "Adrianna" at bounding box center [470, 180] width 670 height 14
click at [249, 179] on p "Adrianna, Michelle," at bounding box center [470, 180] width 670 height 14
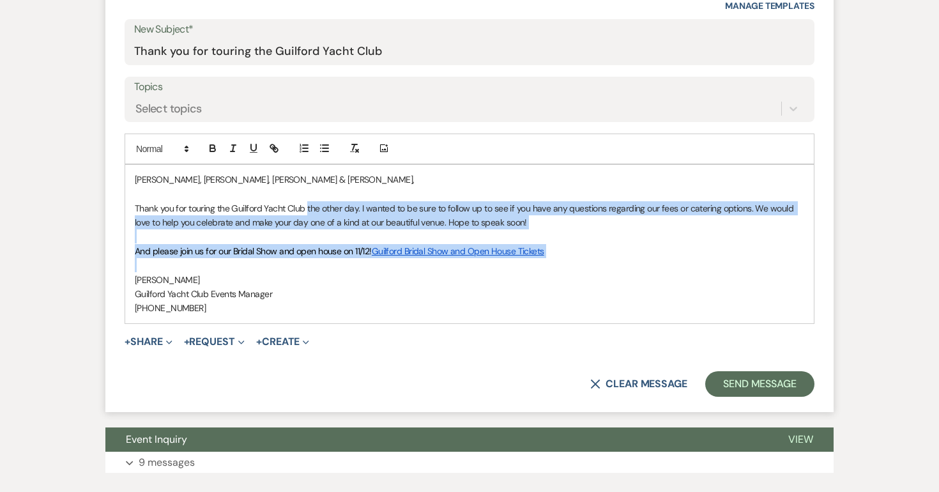
drag, startPoint x: 306, startPoint y: 207, endPoint x: 537, endPoint y: 269, distance: 238.8
click at [537, 270] on div "Adrianna, Michelle, Lucy & Jo, Thank you for touring the Guilford Yacht Club th…" at bounding box center [469, 244] width 689 height 158
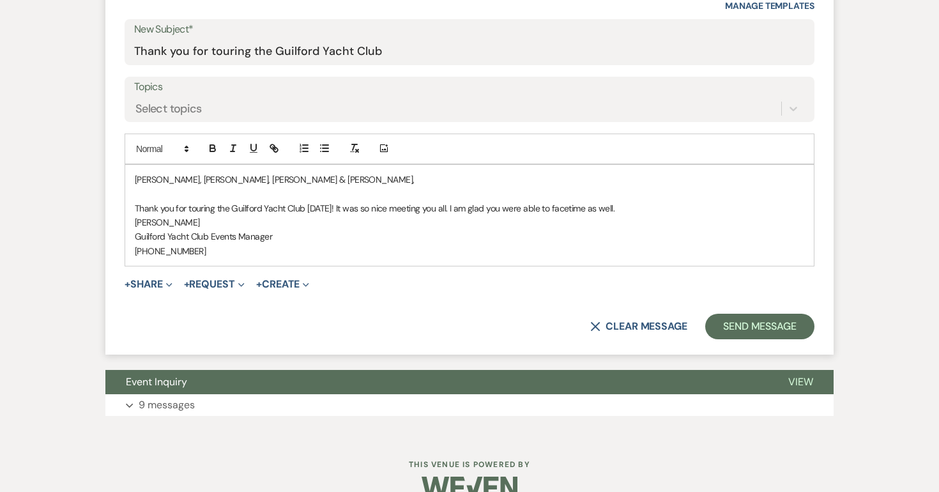
click at [564, 210] on p "Thank you for touring the Guilford Yacht Club today! It was so nice meeting you…" at bounding box center [470, 208] width 670 height 14
click at [564, 207] on p "Thank you for touring the Guilford Yacht Club today! It was so nice meeting you…" at bounding box center [470, 208] width 670 height 14
click at [635, 213] on p "Thank you for touring the Guilford Yacht Club today! It was so nice meeting you…" at bounding box center [470, 208] width 670 height 14
drag, startPoint x: 449, startPoint y: 208, endPoint x: 728, endPoint y: 212, distance: 279.2
click at [728, 212] on p "Thank you for touring the Guilford Yacht Club today! It was so nice meeting you…" at bounding box center [470, 208] width 670 height 14
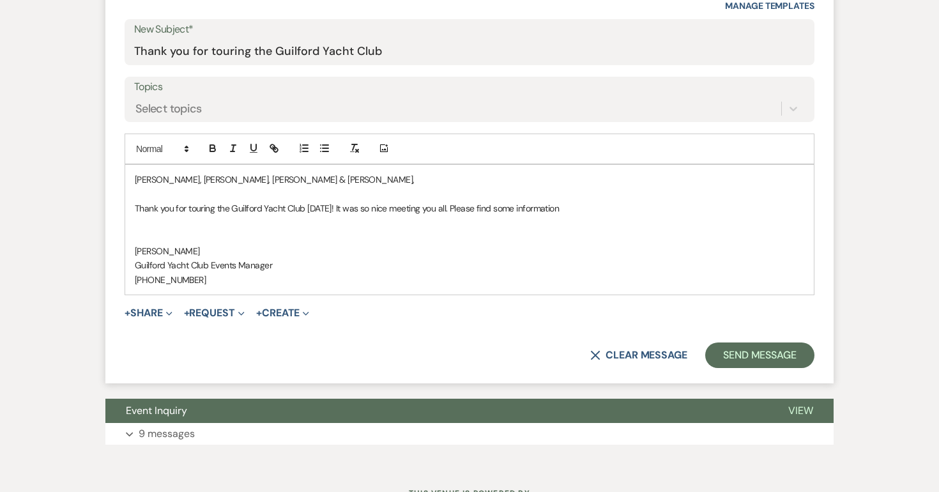
click at [680, 218] on p at bounding box center [470, 222] width 670 height 14
click at [629, 209] on p "Thank you for touring the Guilford Yacht Club today! It was so nice meeting you…" at bounding box center [470, 208] width 670 height 14
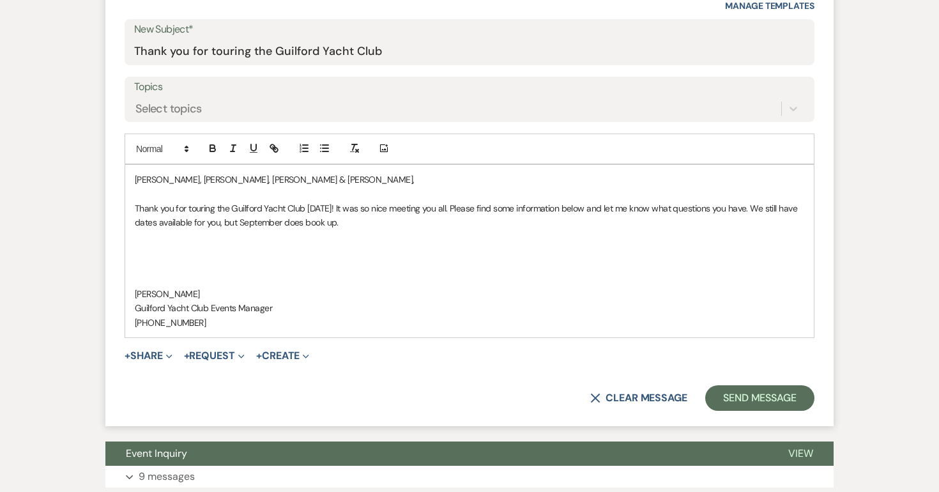
click at [377, 221] on p "Thank you for touring the Guilford Yacht Club [DATE]! It was so nice meeting yo…" at bounding box center [470, 215] width 670 height 29
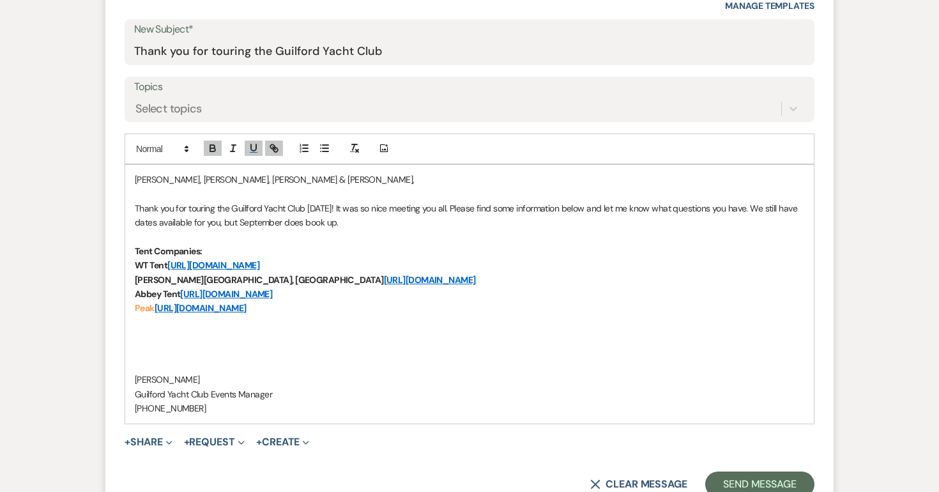
click at [344, 296] on p "Abbey Tent https://www.abbeytent.com/" at bounding box center [470, 294] width 670 height 14
click at [340, 308] on p "Peak https://www.peakeventservices.com/" at bounding box center [470, 308] width 670 height 14
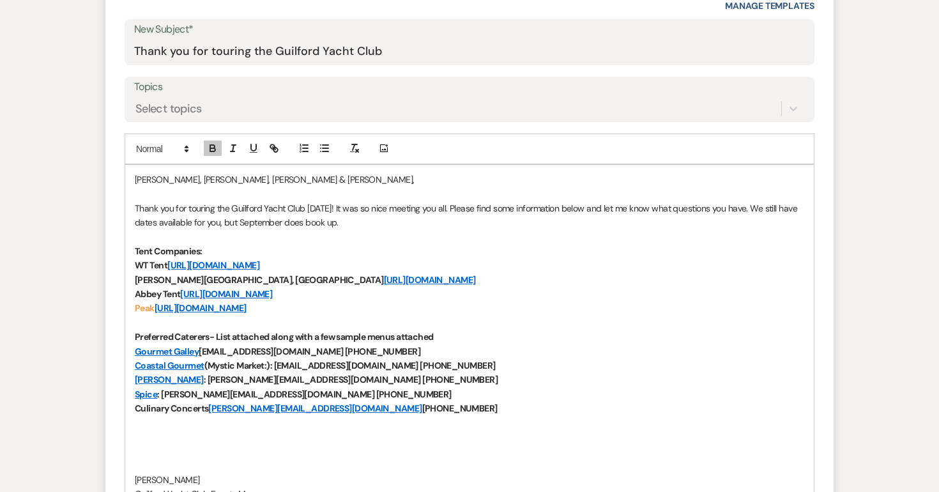
drag, startPoint x: 424, startPoint y: 407, endPoint x: 132, endPoint y: 402, distance: 292.7
click at [132, 402] on div "Adrianna, Michelle, Lucy & Jo, Thank you for touring the Guilford Yacht Club to…" at bounding box center [469, 344] width 689 height 358
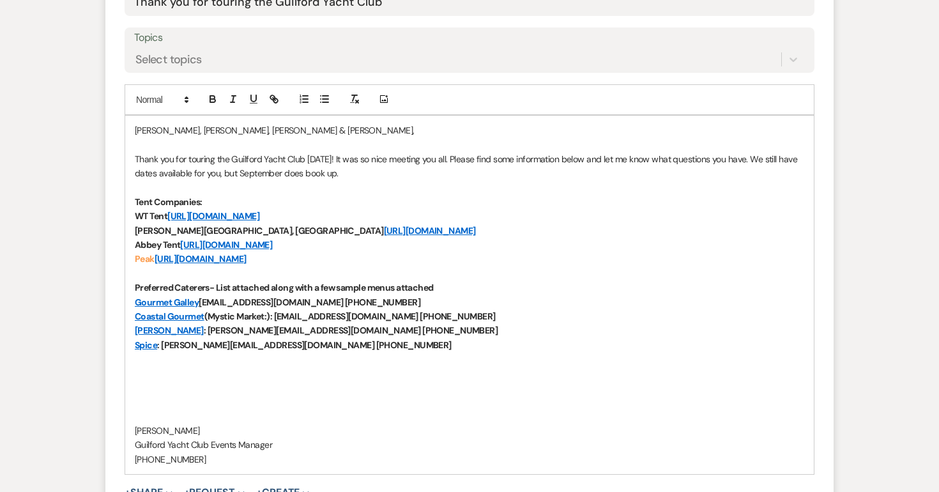
scroll to position [700, 0]
click at [390, 344] on p "Spice : debbies@spicecateringgroup.com (203) 516-5665" at bounding box center [470, 346] width 670 height 14
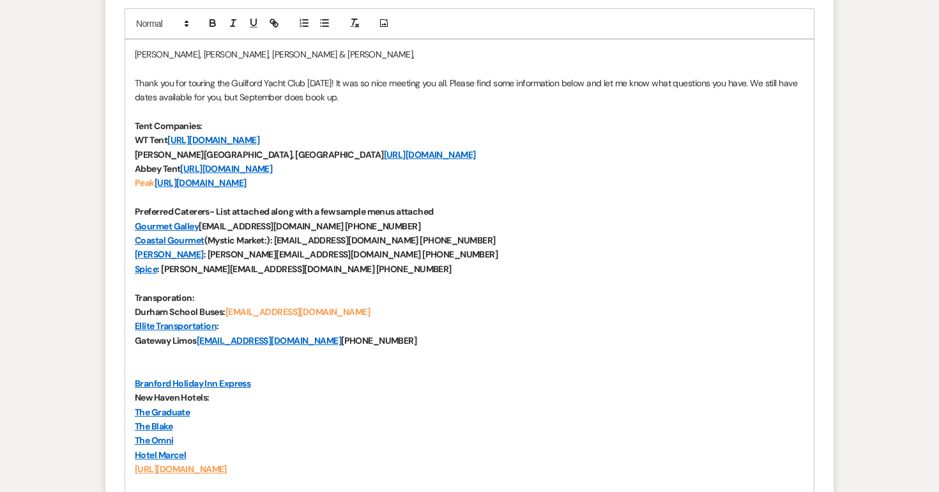
scroll to position [790, 0]
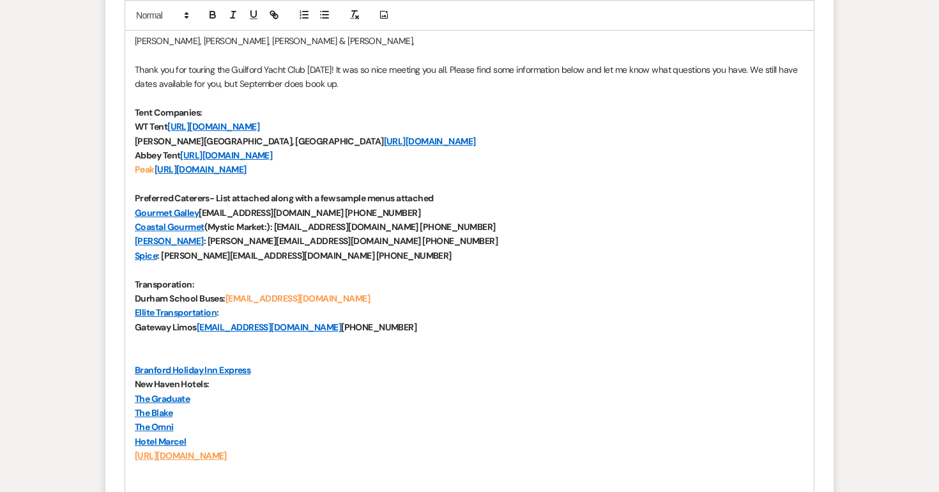
click at [198, 355] on strong "www.libertylimo" at bounding box center [168, 355] width 66 height 12
click at [171, 351] on strong "www.libertylimo" at bounding box center [168, 355] width 66 height 12
click at [165, 358] on strong "www.lrtylimo" at bounding box center [162, 355] width 54 height 12
click at [135, 369] on link "Branford Holiday Inn Express" at bounding box center [193, 370] width 116 height 12
click at [197, 365] on link "Branford Holiday Inn Express" at bounding box center [193, 370] width 116 height 12
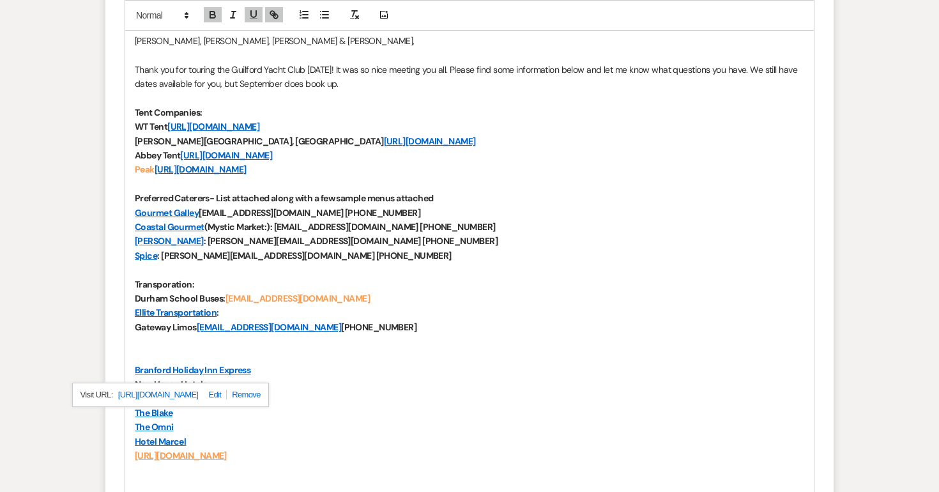
click at [197, 359] on p "www.lrtylimo" at bounding box center [470, 355] width 670 height 14
drag, startPoint x: 197, startPoint y: 359, endPoint x: 179, endPoint y: 342, distance: 24.9
click at [179, 342] on div "Adrianna, Michelle, Lucy & Jo, Thank you for touring the Guilford Yacht Club to…" at bounding box center [469, 312] width 689 height 573
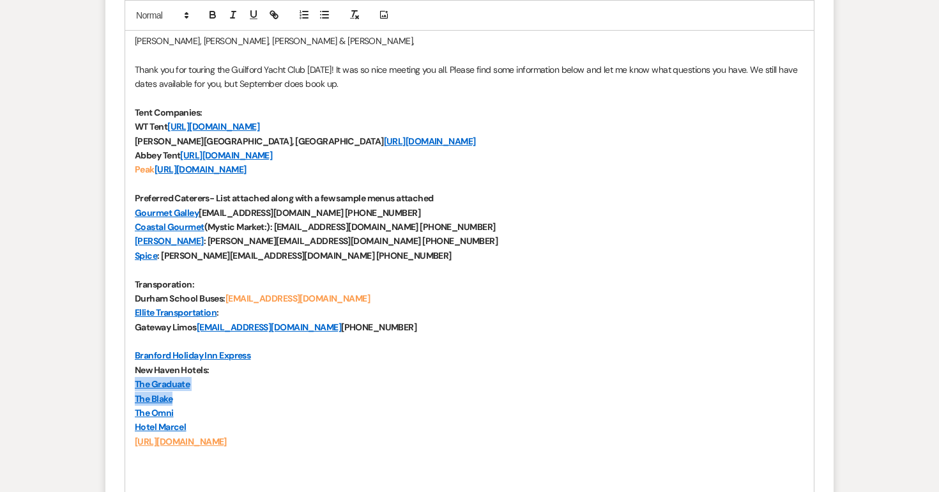
drag, startPoint x: 178, startPoint y: 401, endPoint x: 128, endPoint y: 387, distance: 51.2
click at [128, 387] on div "Adrianna, Michelle, Lucy & Jo, Thank you for touring the Guilford Yacht Club to…" at bounding box center [469, 305] width 689 height 559
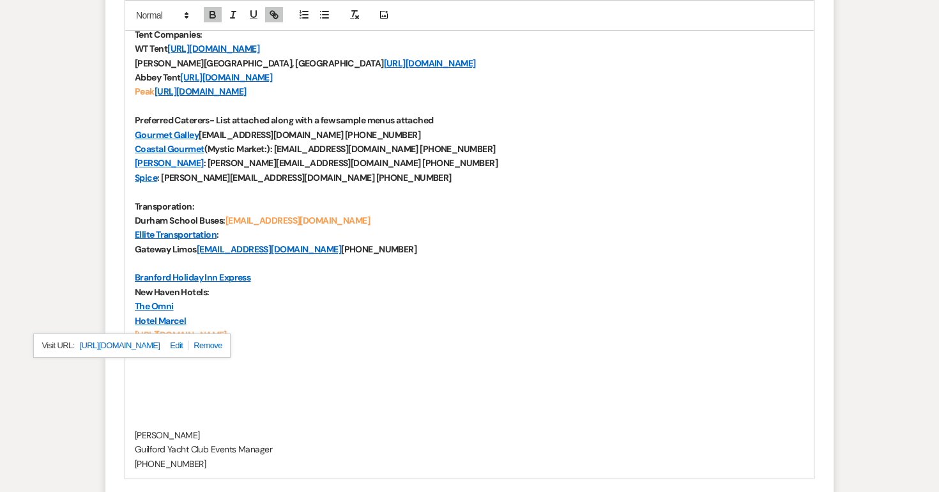
scroll to position [875, 0]
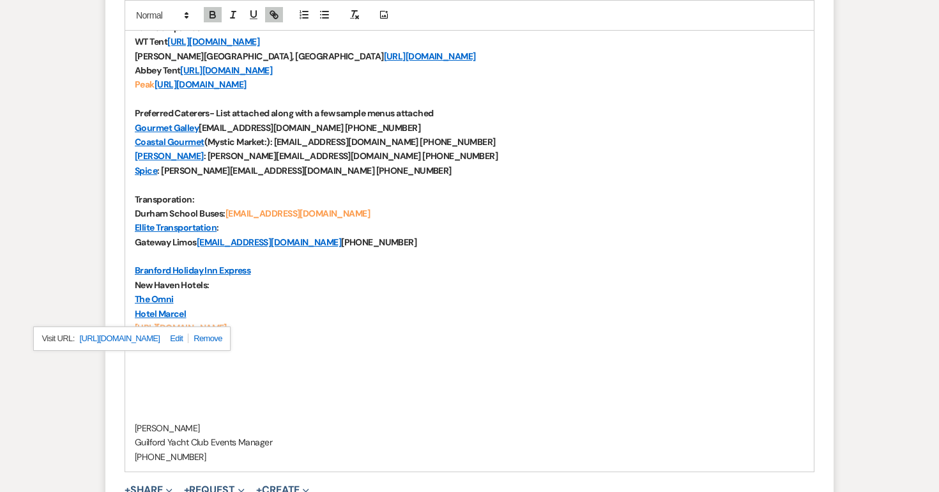
click at [344, 401] on p at bounding box center [470, 399] width 670 height 14
click at [346, 326] on p "[URL][DOMAIN_NAME]" at bounding box center [470, 328] width 670 height 14
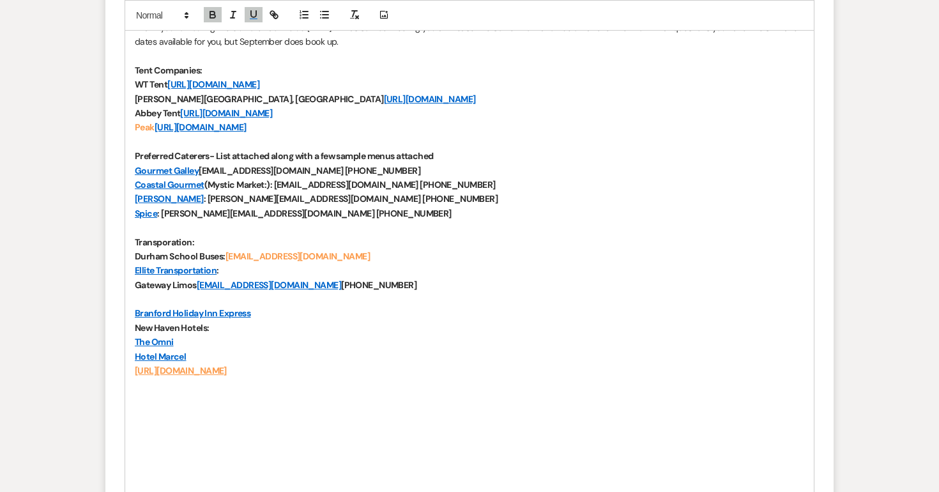
scroll to position [834, 0]
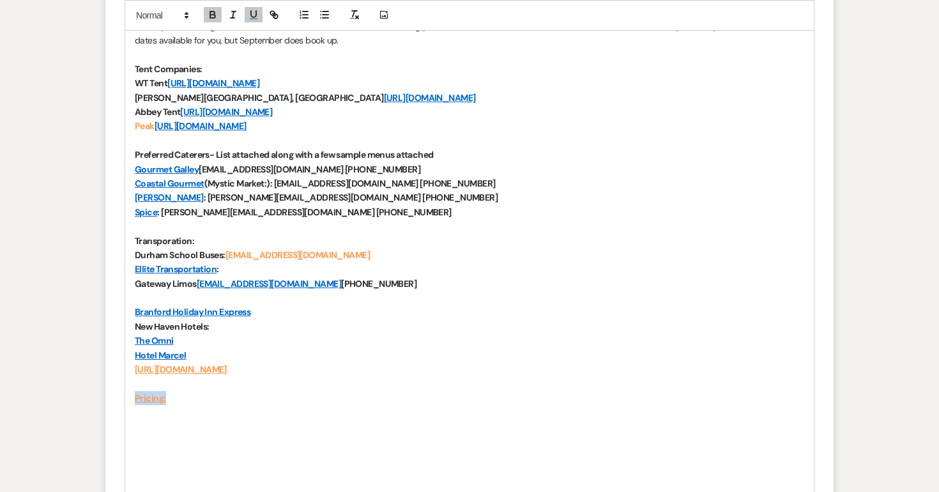
drag, startPoint x: 174, startPoint y: 395, endPoint x: 121, endPoint y: 395, distance: 52.4
click at [121, 395] on form "New Message X Saving draft... Recipients* Event Contacts ( Adrianna Richter ) I…" at bounding box center [469, 155] width 728 height 979
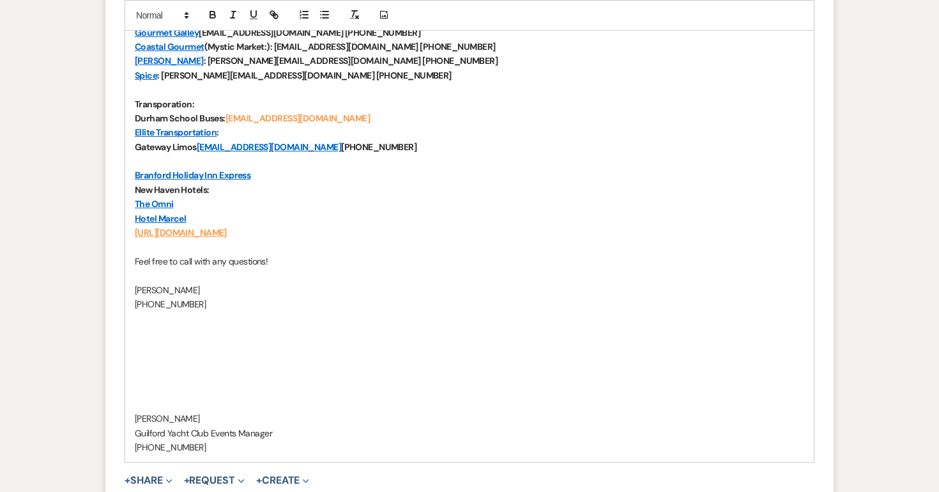
scroll to position [972, 0]
click at [178, 399] on p at bounding box center [470, 403] width 670 height 14
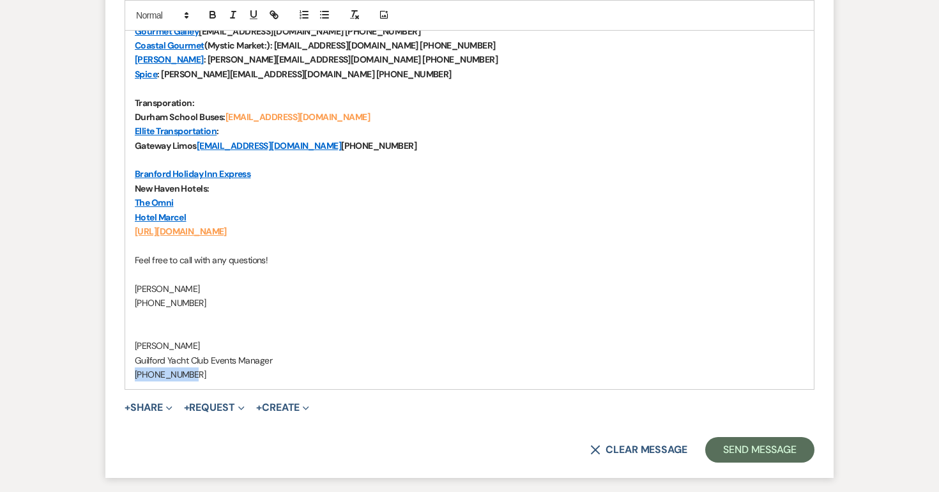
drag, startPoint x: 205, startPoint y: 374, endPoint x: 127, endPoint y: 379, distance: 78.8
click at [127, 379] on div "Adrianna, Michelle, Lucy & Jo, Thank you for touring the Guilford Yacht Club to…" at bounding box center [469, 117] width 689 height 544
drag, startPoint x: 202, startPoint y: 304, endPoint x: 113, endPoint y: 305, distance: 88.8
click at [113, 305] on form "New Message X Saving draft... Recipients* Event Contacts ( Adrianna Richter ) I…" at bounding box center [469, 3] width 728 height 951
click at [139, 376] on p at bounding box center [470, 374] width 670 height 14
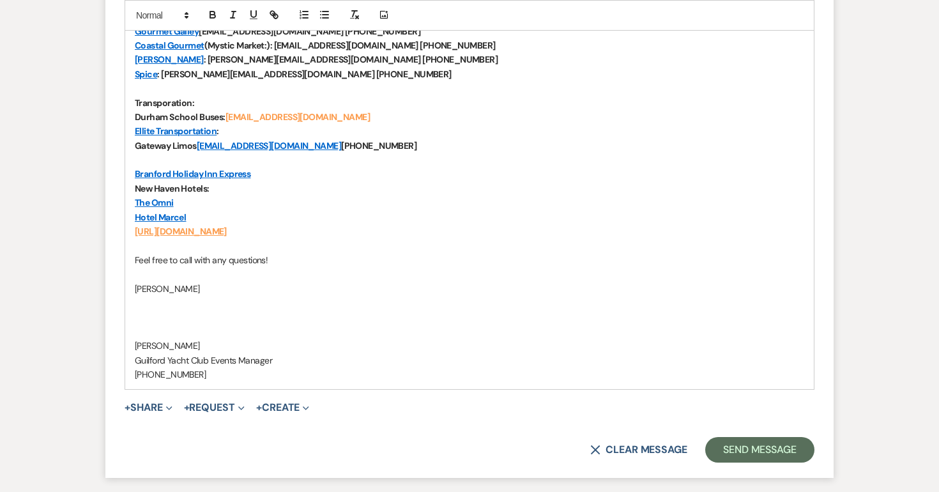
click at [148, 327] on p at bounding box center [470, 332] width 670 height 14
drag, startPoint x: 148, startPoint y: 327, endPoint x: 128, endPoint y: 290, distance: 42.0
click at [128, 290] on div "Adrianna, Michelle, Lucy & Jo, Thank you for touring the Guilford Yacht Club to…" at bounding box center [469, 117] width 689 height 544
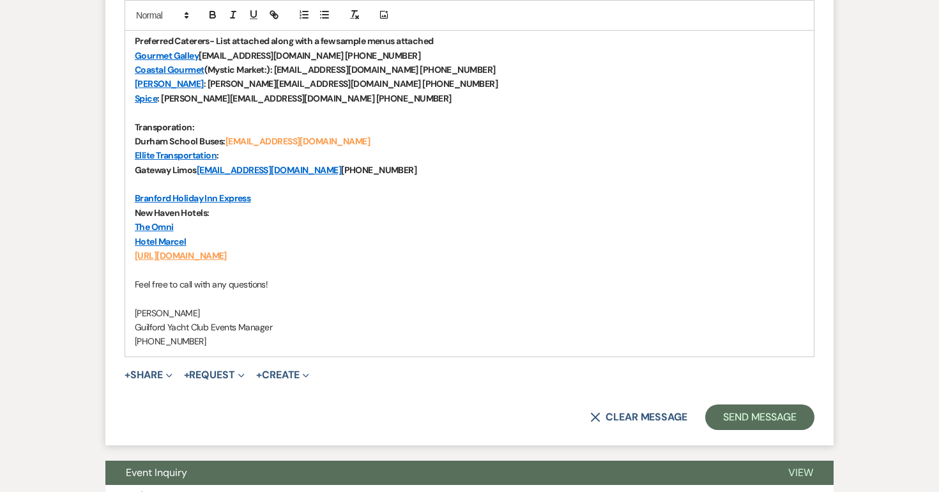
scroll to position [949, 0]
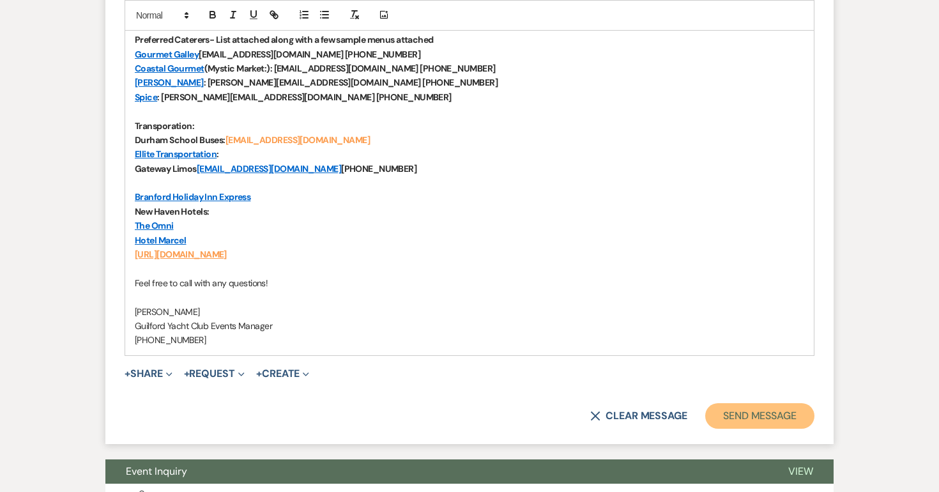
click at [762, 411] on button "Send Message" at bounding box center [759, 416] width 109 height 26
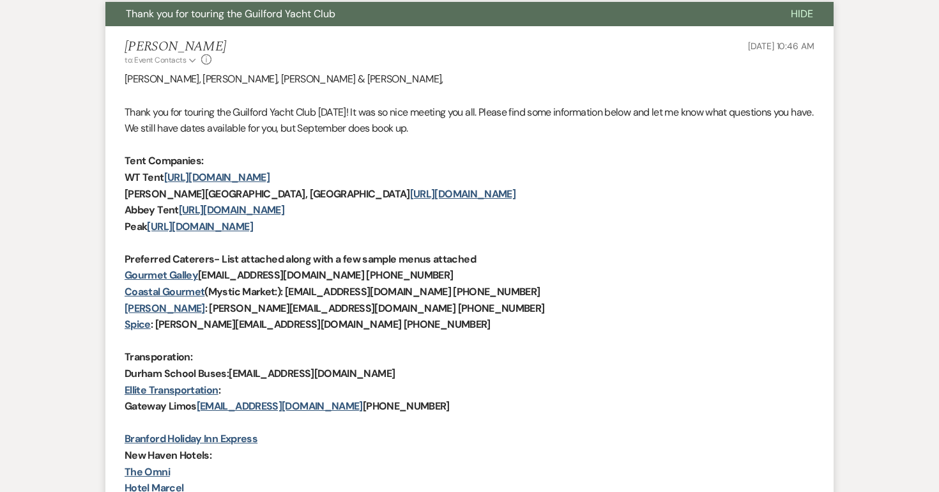
scroll to position [0, 0]
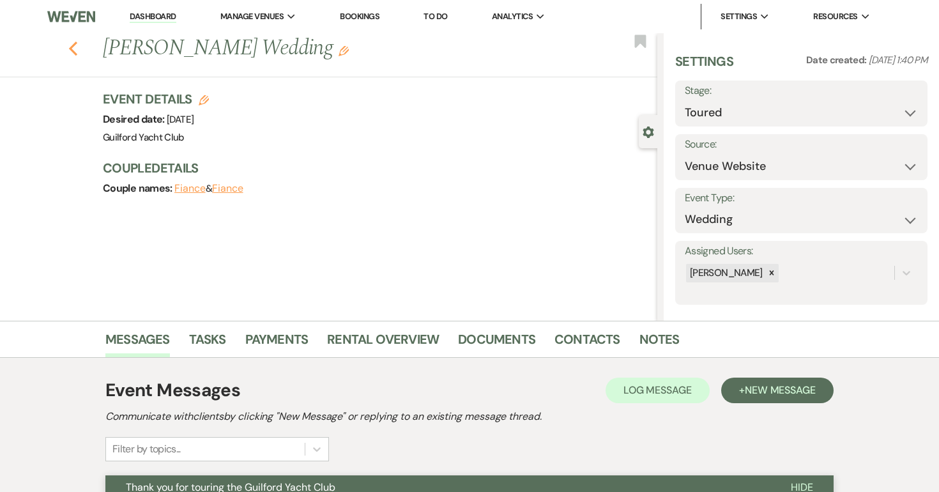
click at [73, 52] on use "button" at bounding box center [73, 49] width 8 height 14
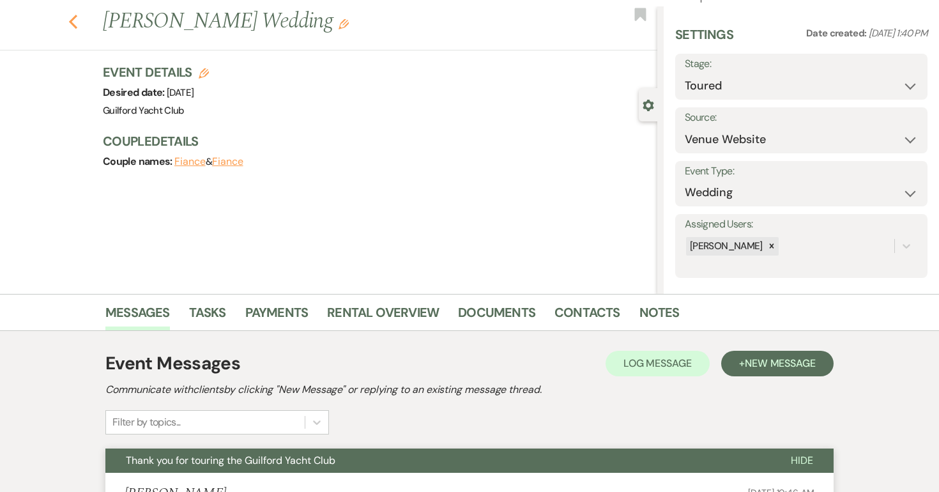
select select "5"
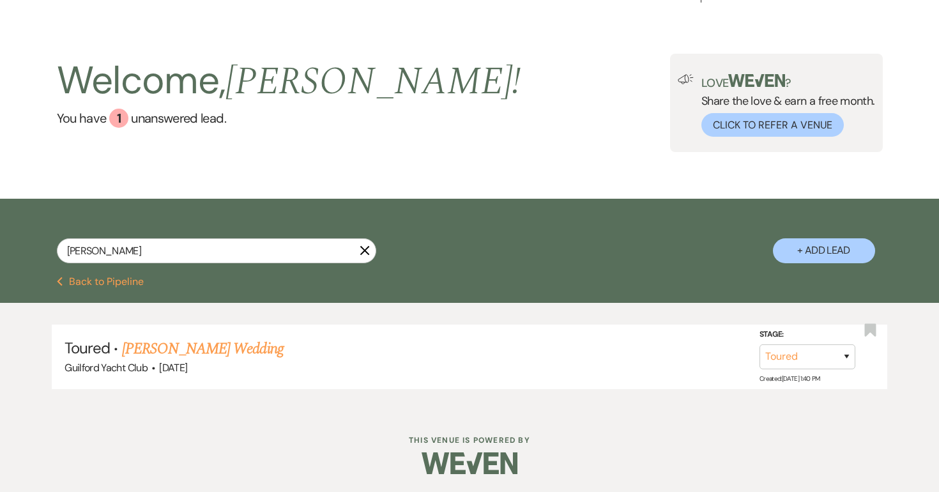
click at [114, 284] on button "Previous Back to Pipeline" at bounding box center [101, 282] width 88 height 10
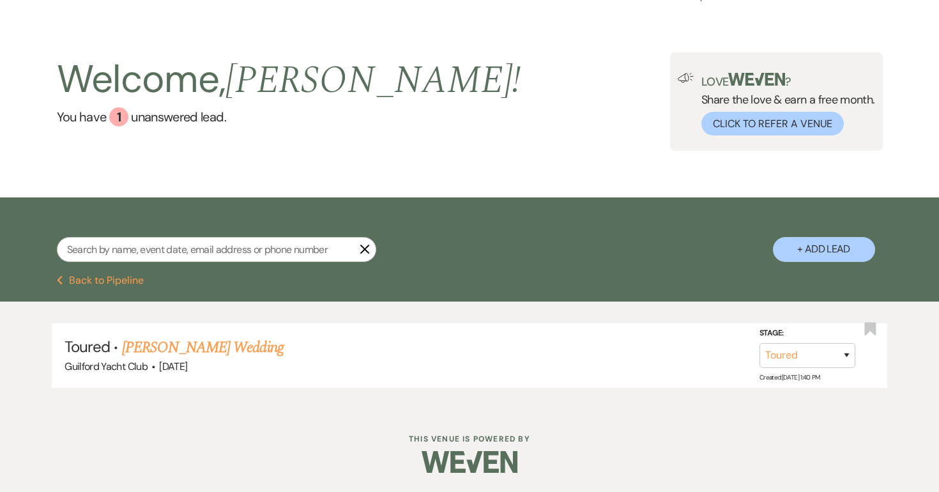
select select "4"
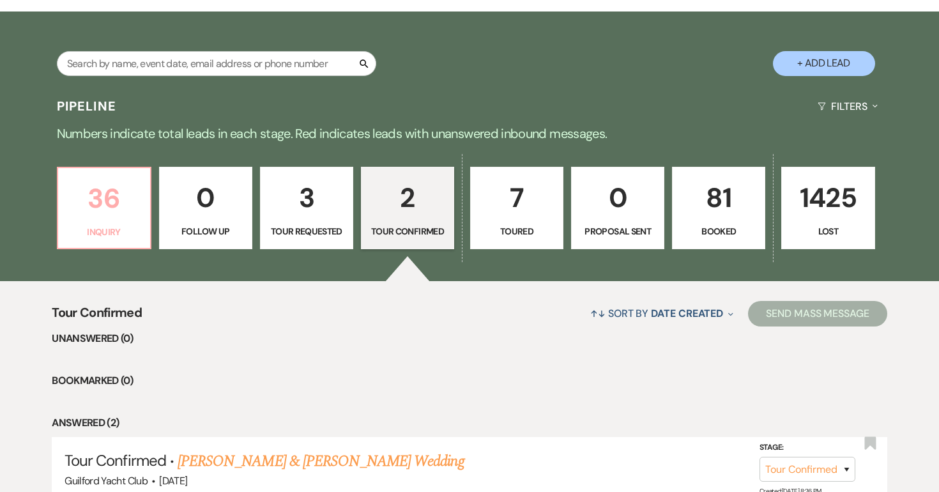
click at [118, 227] on p "Inquiry" at bounding box center [104, 232] width 77 height 14
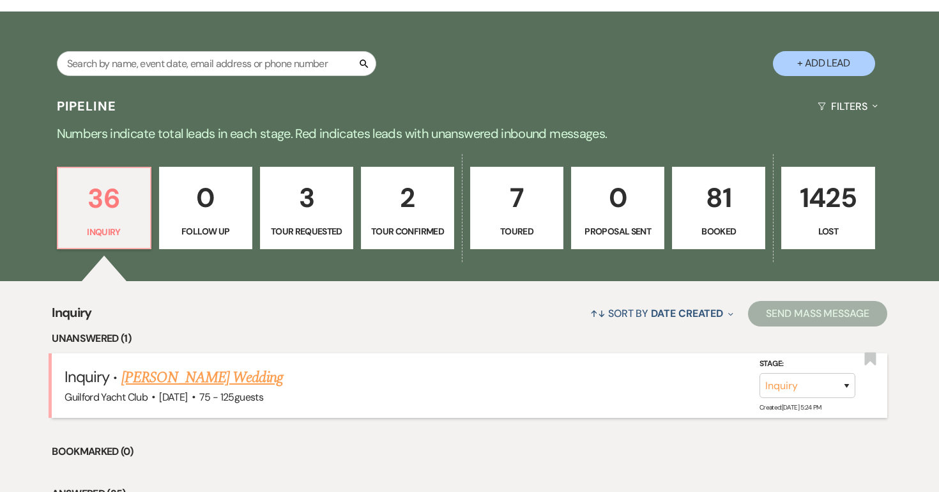
click at [219, 374] on link "[PERSON_NAME] Wedding" at bounding box center [202, 377] width 162 height 23
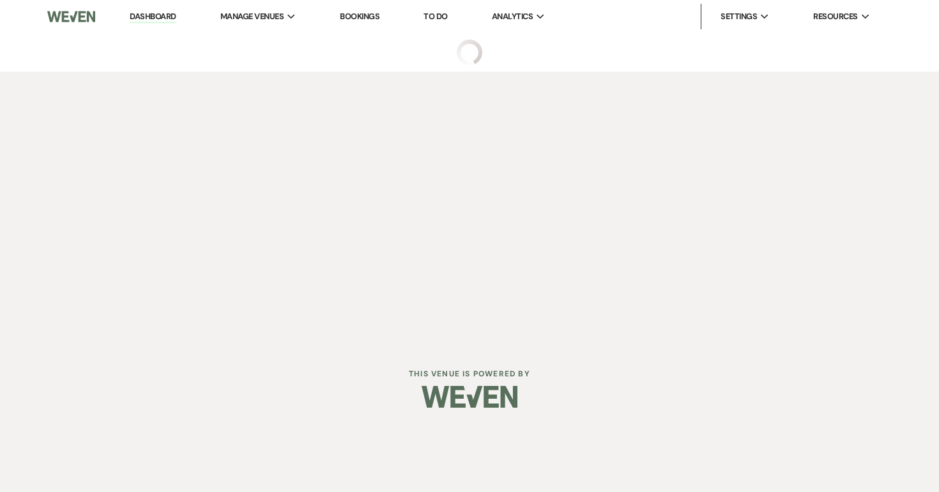
select select "3"
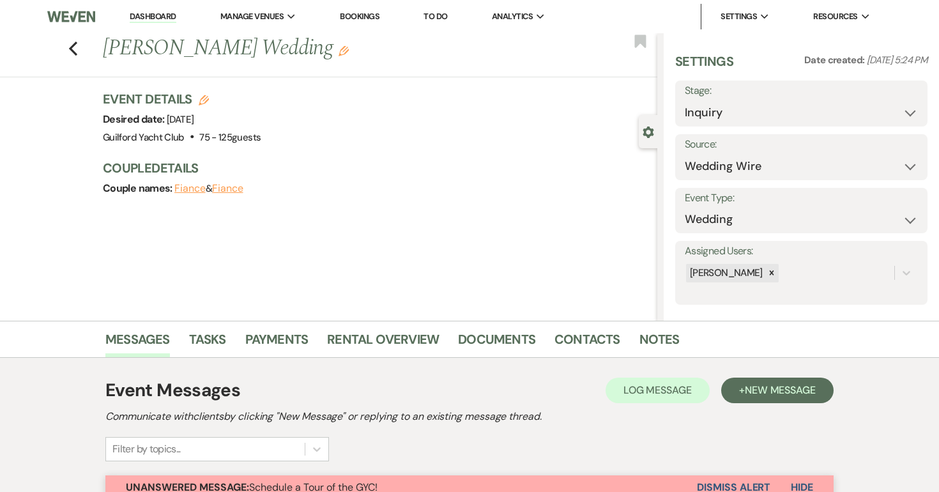
scroll to position [506, 0]
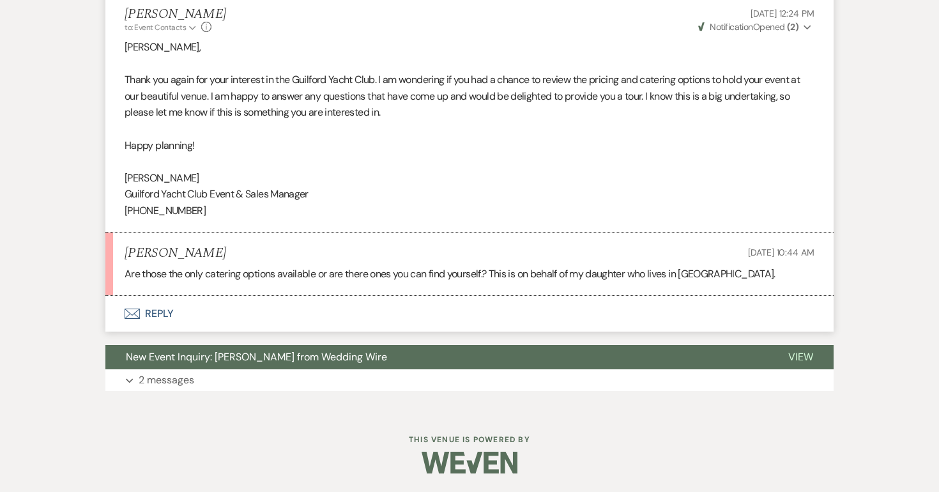
click at [159, 315] on button "Envelope Reply" at bounding box center [469, 314] width 728 height 36
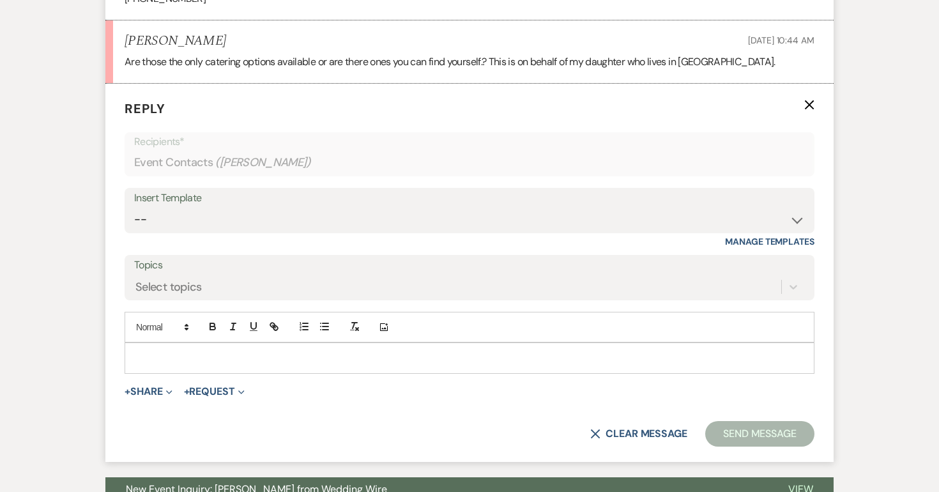
scroll to position [745, 0]
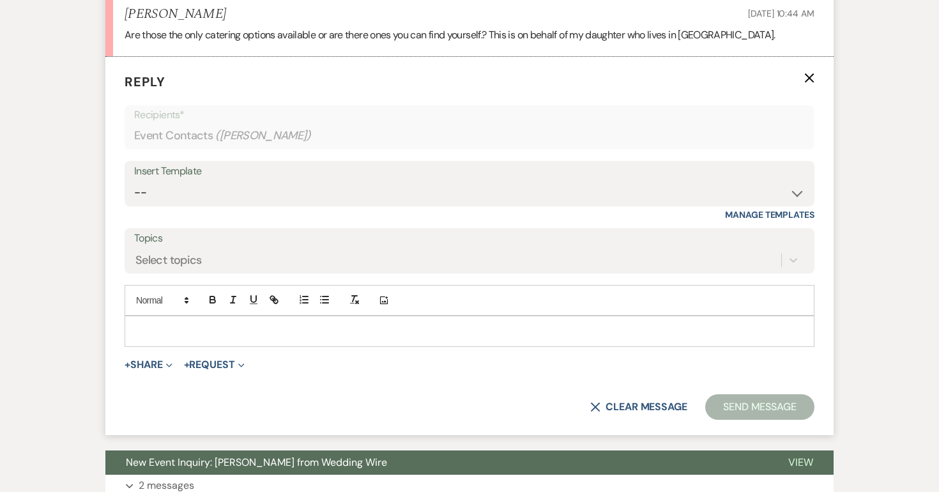
click at [159, 333] on p at bounding box center [470, 331] width 670 height 14
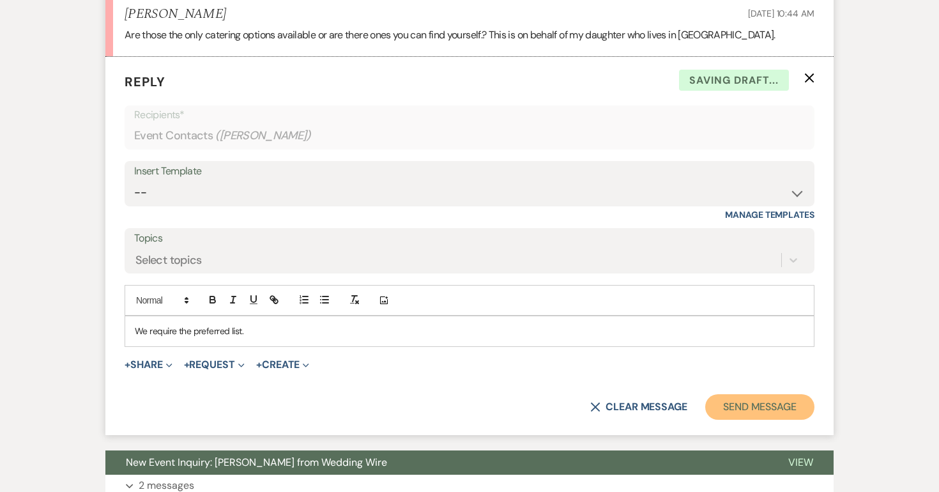
click at [757, 416] on button "Send Message" at bounding box center [759, 407] width 109 height 26
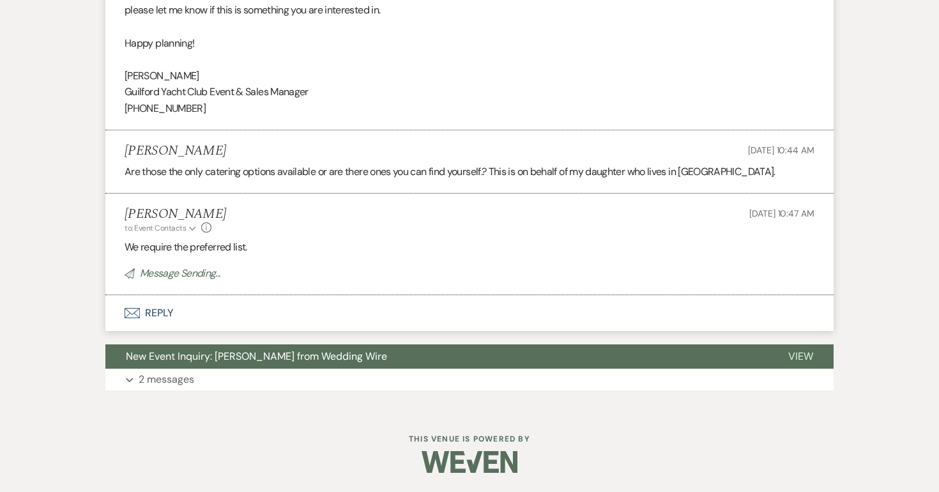
scroll to position [0, 0]
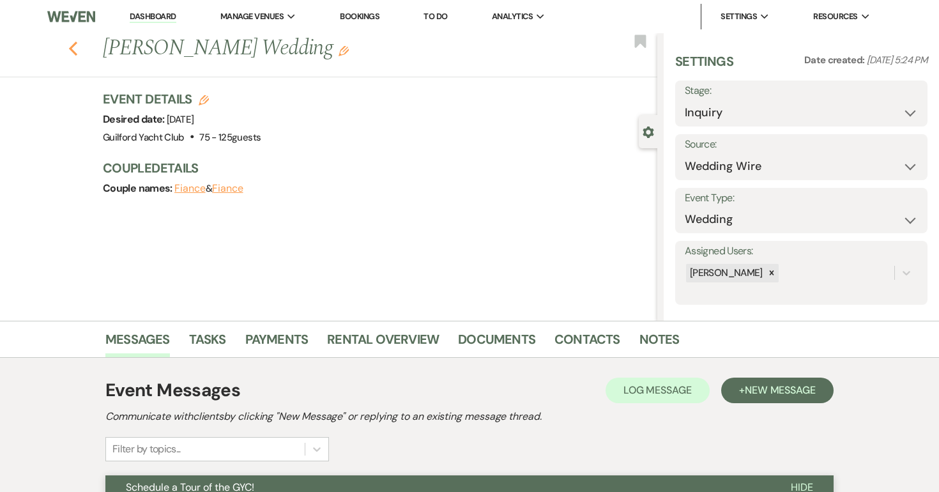
click at [72, 50] on use "button" at bounding box center [73, 49] width 8 height 14
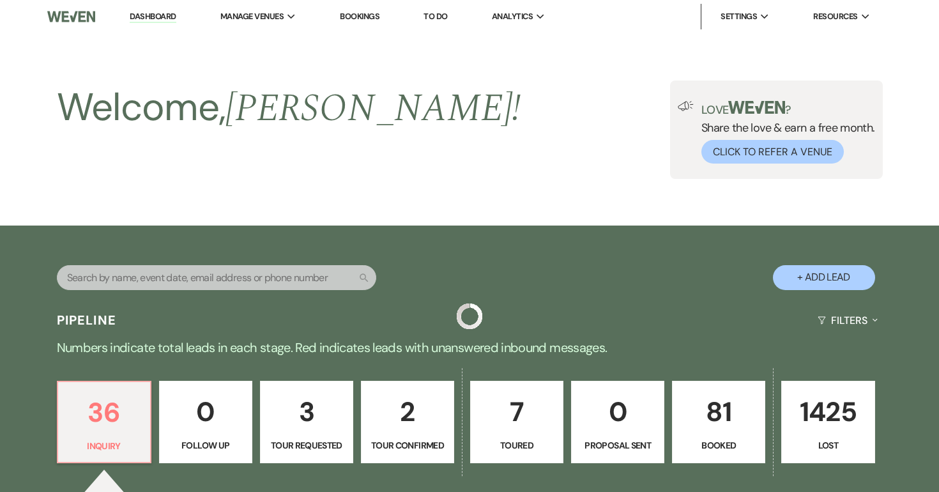
scroll to position [214, 0]
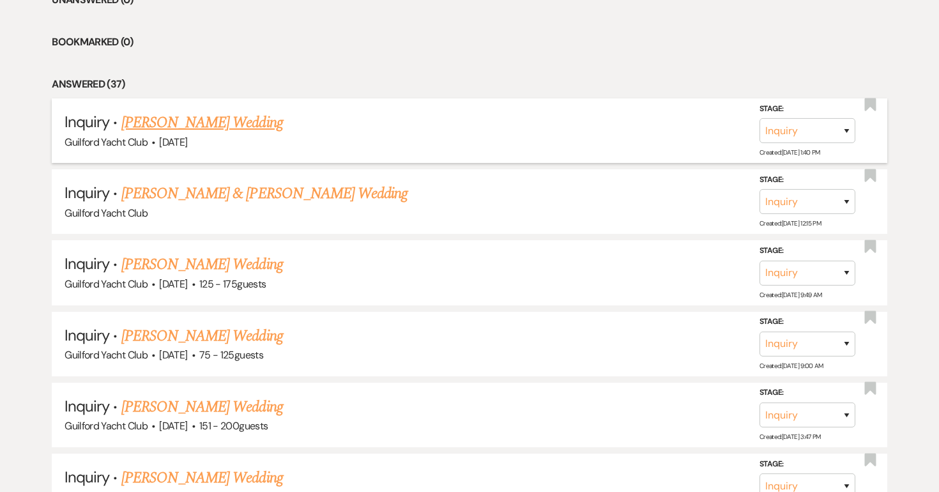
scroll to position [523, 0]
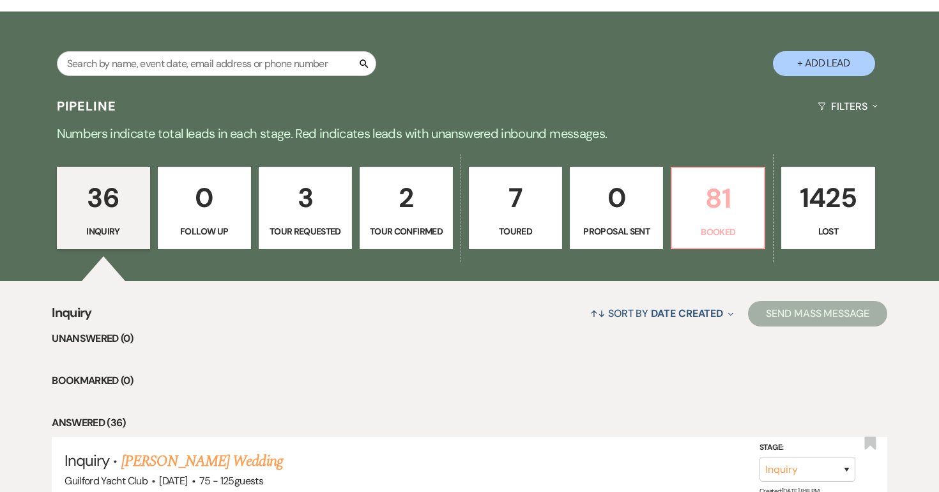
click at [703, 216] on p "81" at bounding box center [718, 198] width 77 height 43
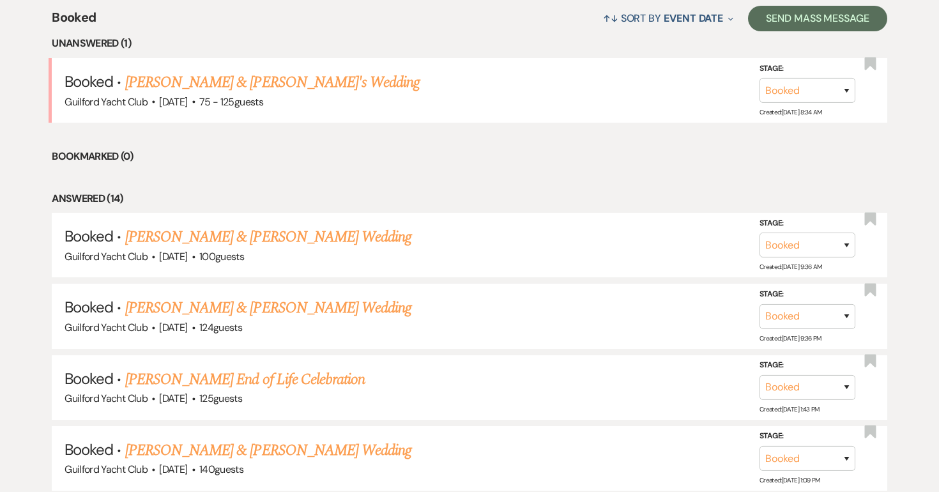
scroll to position [494, 0]
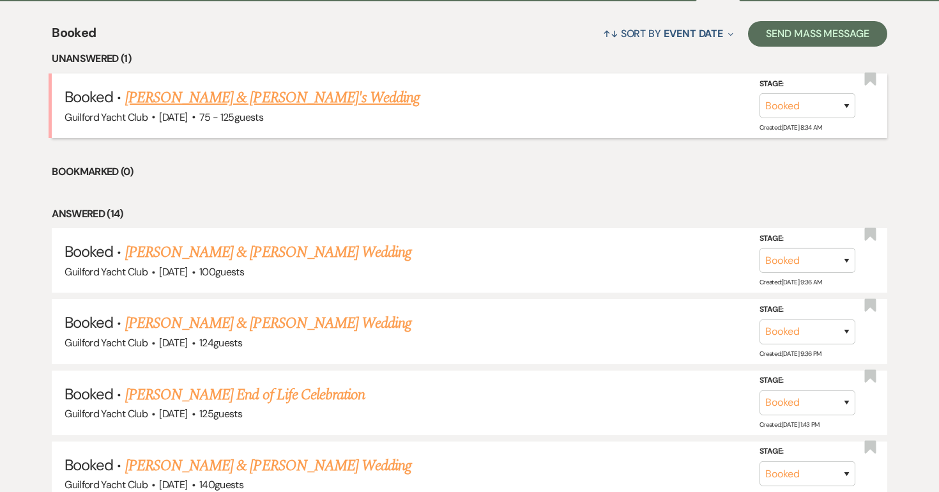
click at [387, 95] on link "[PERSON_NAME] & [PERSON_NAME]'s Wedding" at bounding box center [272, 97] width 295 height 23
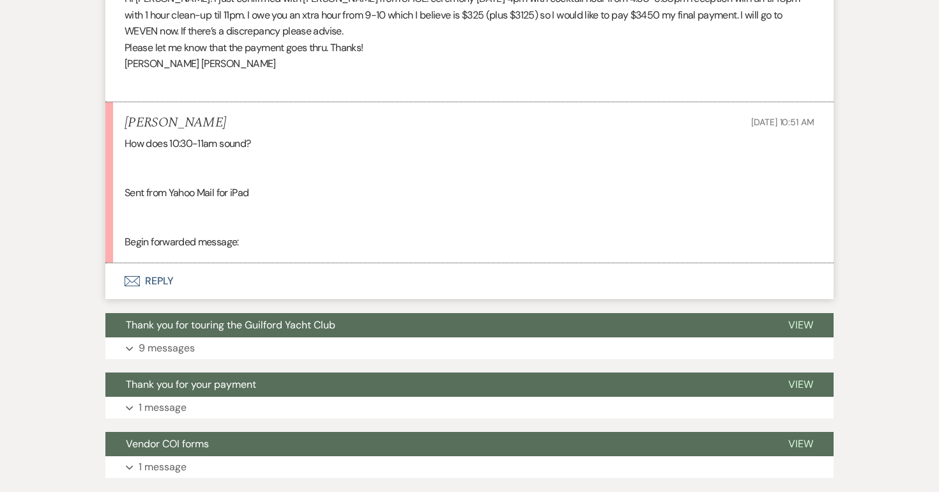
scroll to position [2500, 0]
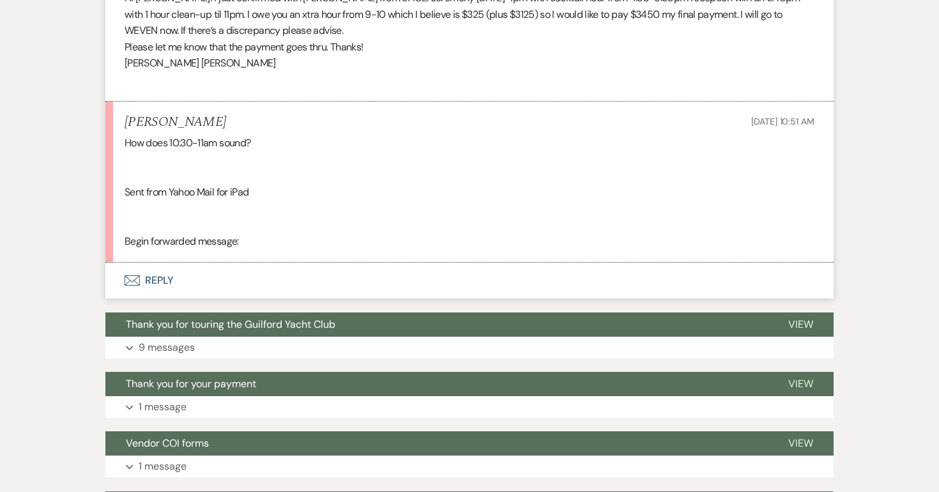
click at [157, 278] on button "Envelope Reply" at bounding box center [469, 281] width 728 height 36
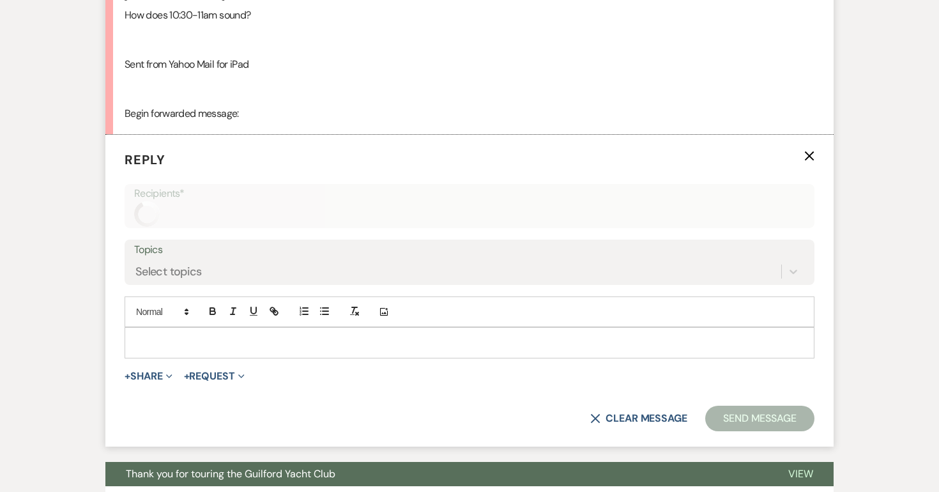
scroll to position [2649, 0]
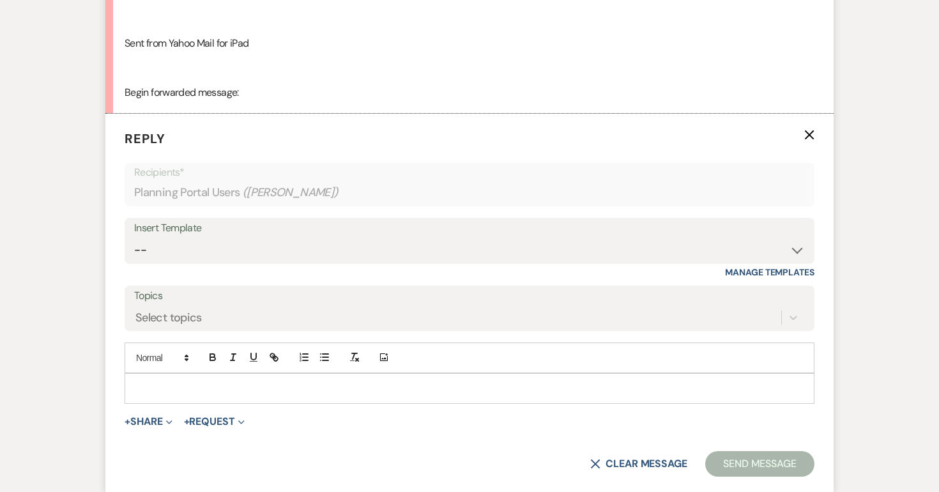
click at [169, 382] on p at bounding box center [470, 388] width 670 height 14
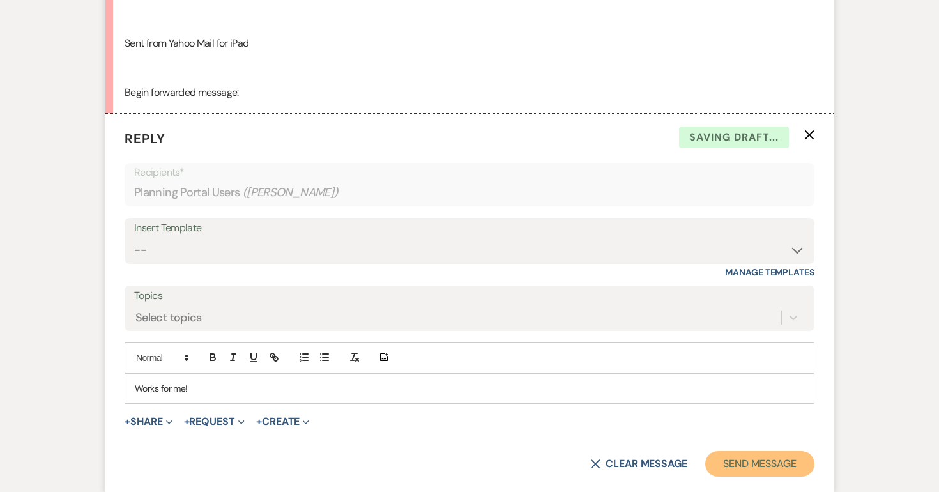
click at [742, 463] on button "Send Message" at bounding box center [759, 464] width 109 height 26
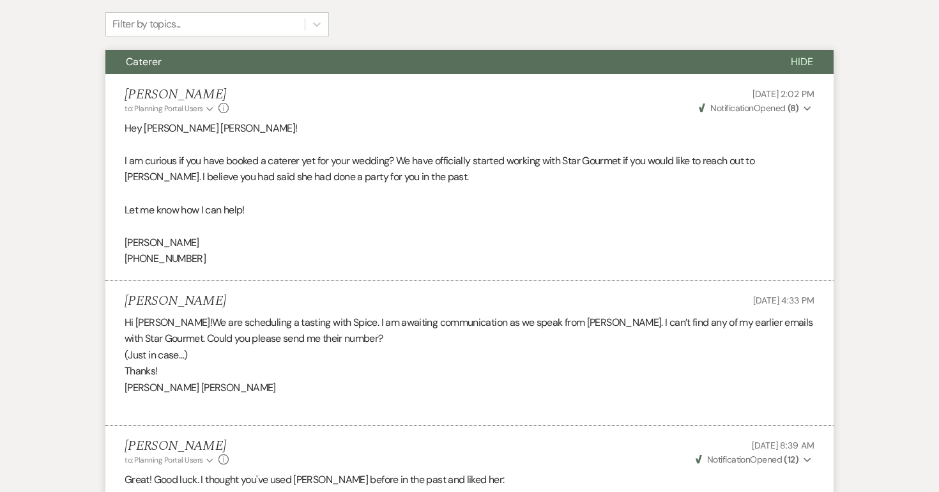
scroll to position [0, 0]
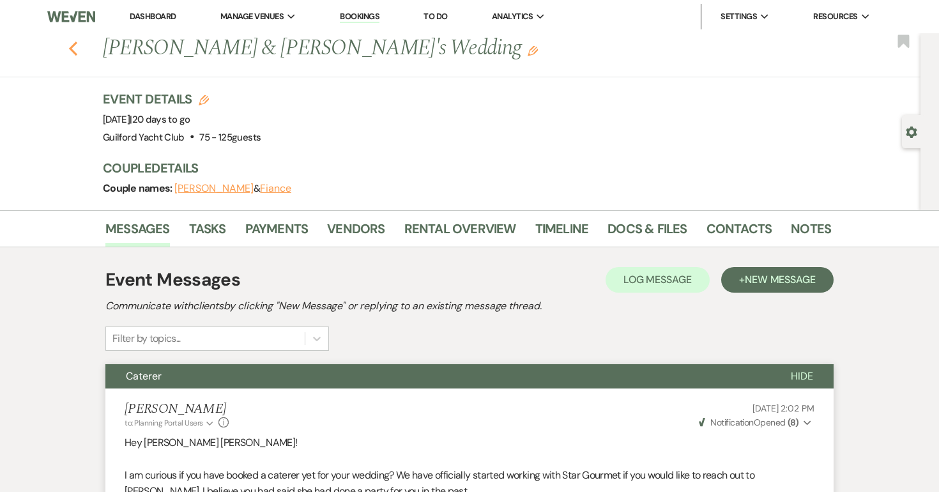
click at [73, 48] on icon "Previous" at bounding box center [73, 48] width 10 height 15
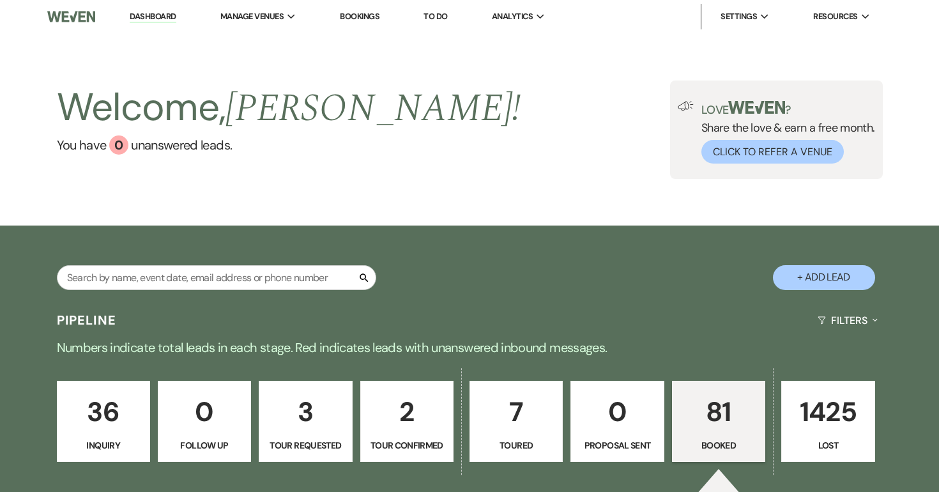
click at [512, 429] on p "7" at bounding box center [516, 411] width 77 height 43
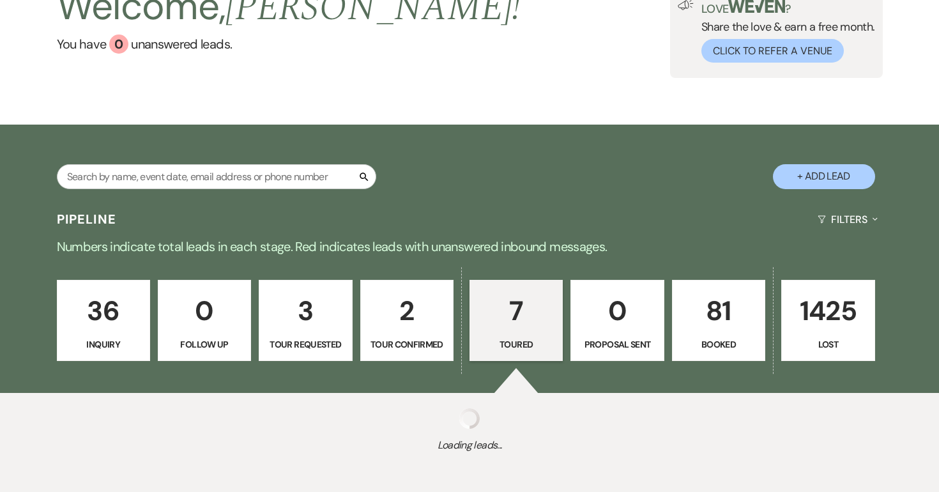
select select "5"
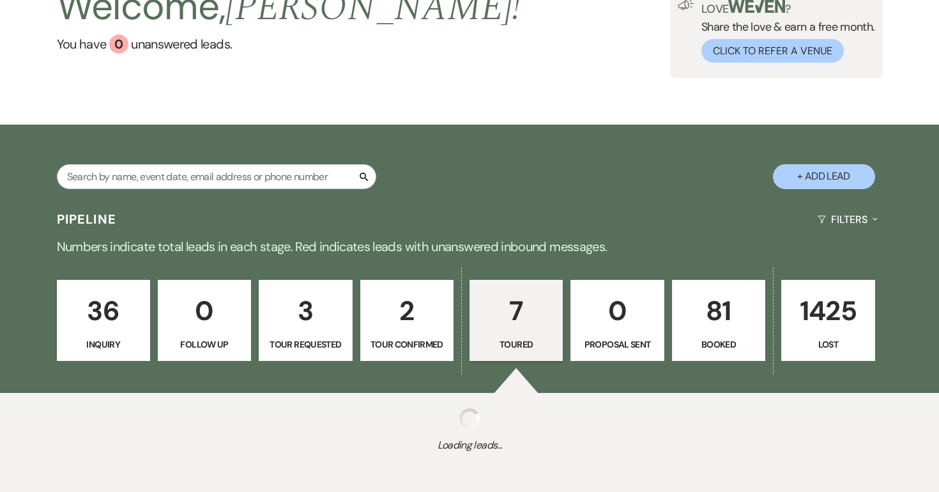
select select "5"
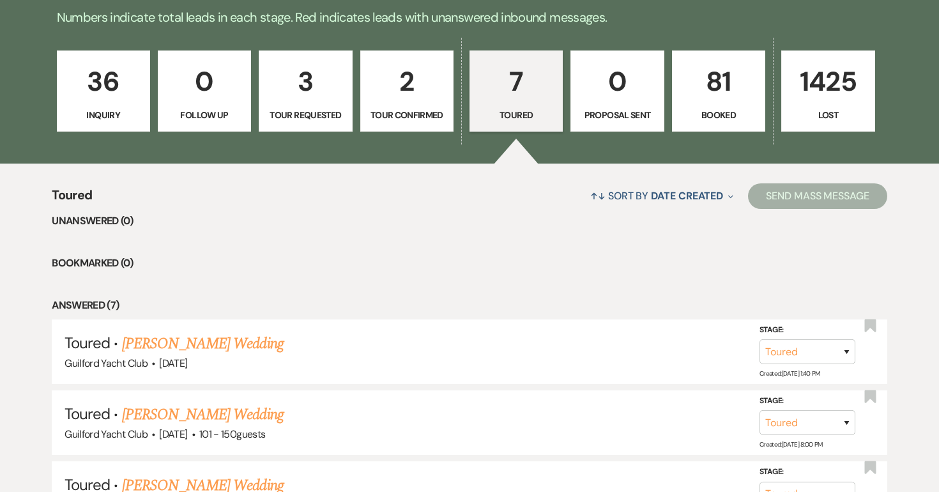
scroll to position [459, 0]
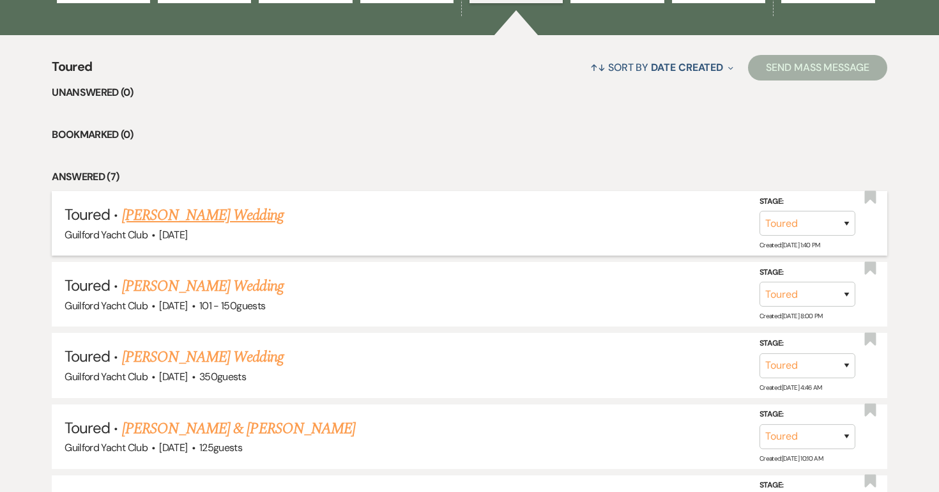
click at [255, 216] on link "[PERSON_NAME] Wedding" at bounding box center [203, 215] width 162 height 23
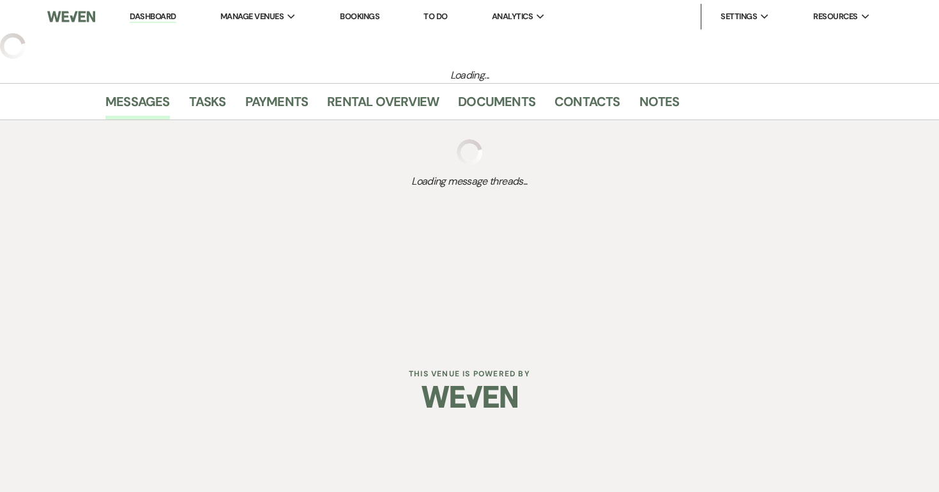
select select "5"
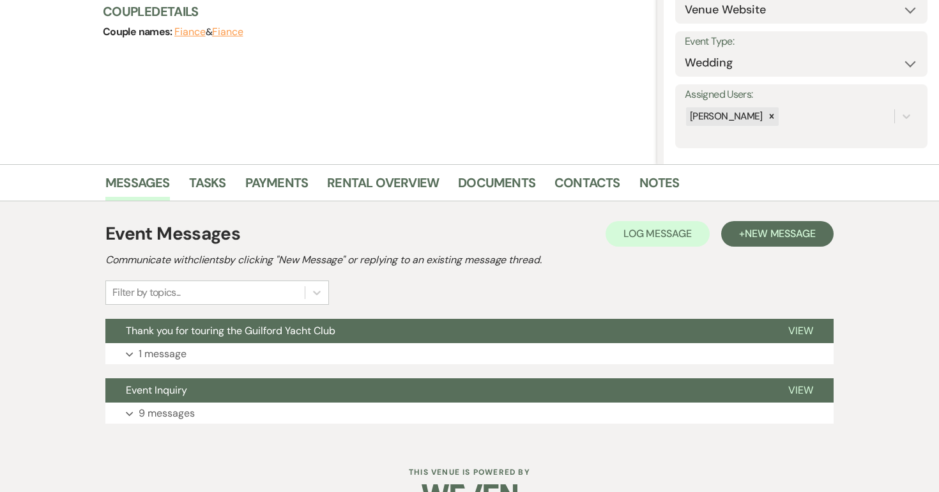
scroll to position [161, 0]
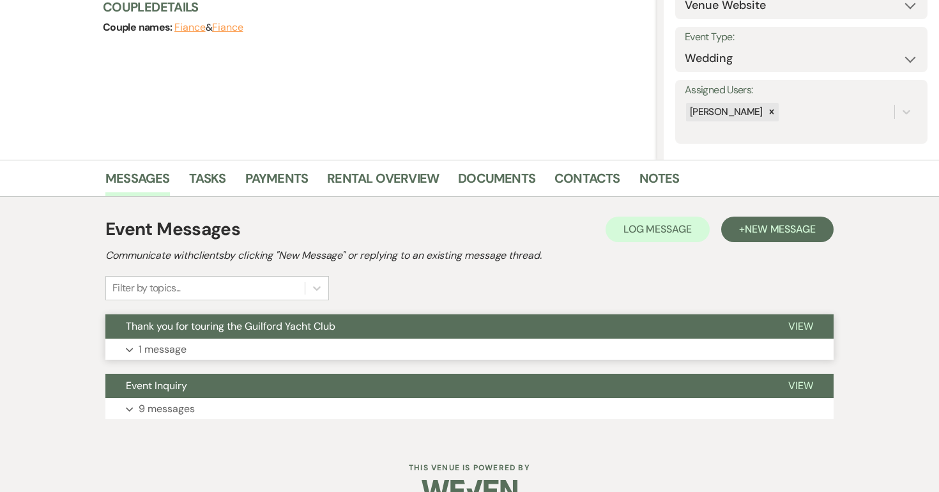
click at [802, 326] on span "View" at bounding box center [800, 325] width 25 height 13
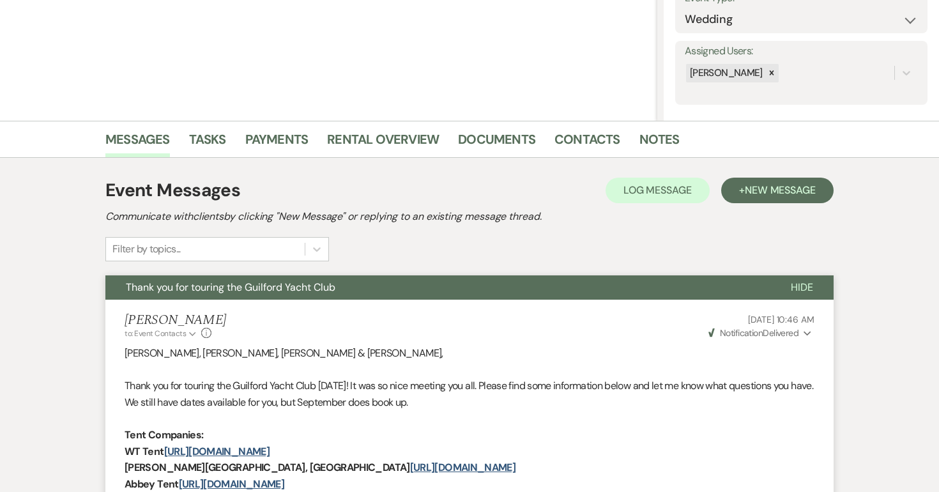
scroll to position [0, 0]
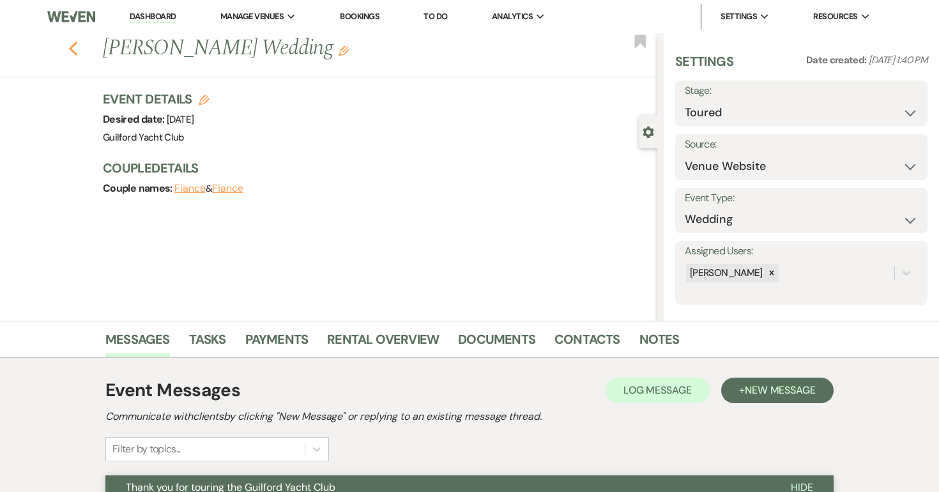
click at [71, 44] on icon "Previous" at bounding box center [73, 48] width 10 height 15
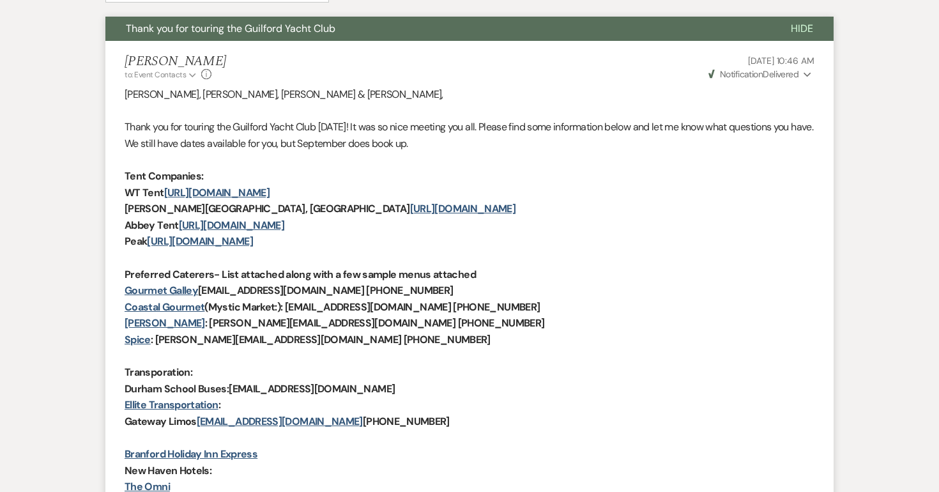
select select "5"
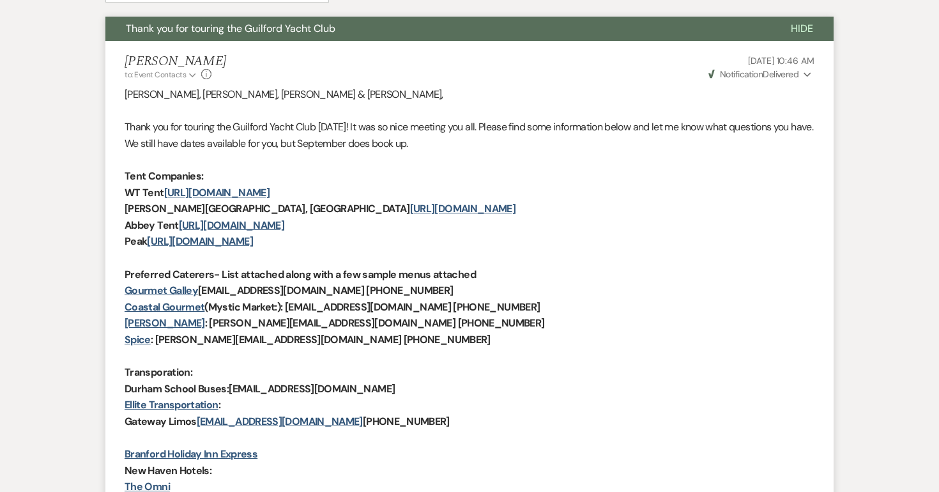
select select "5"
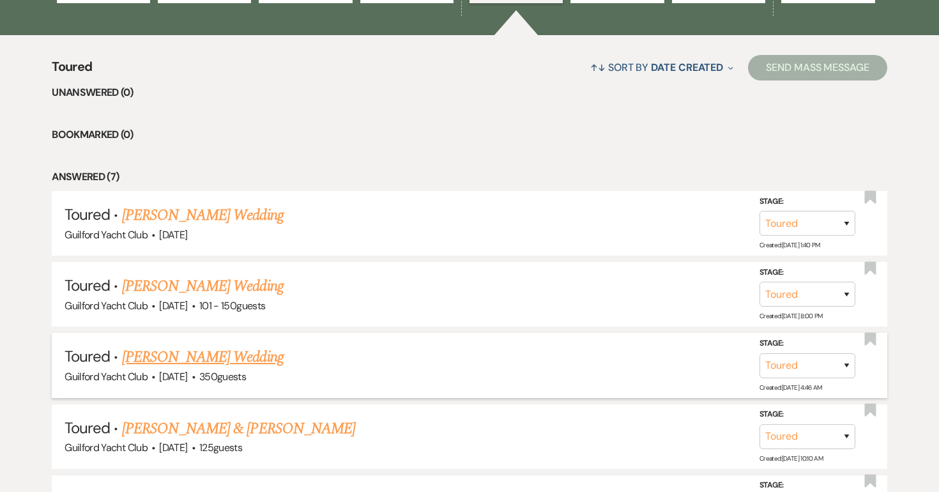
click at [213, 355] on link "[PERSON_NAME] Wedding" at bounding box center [203, 357] width 162 height 23
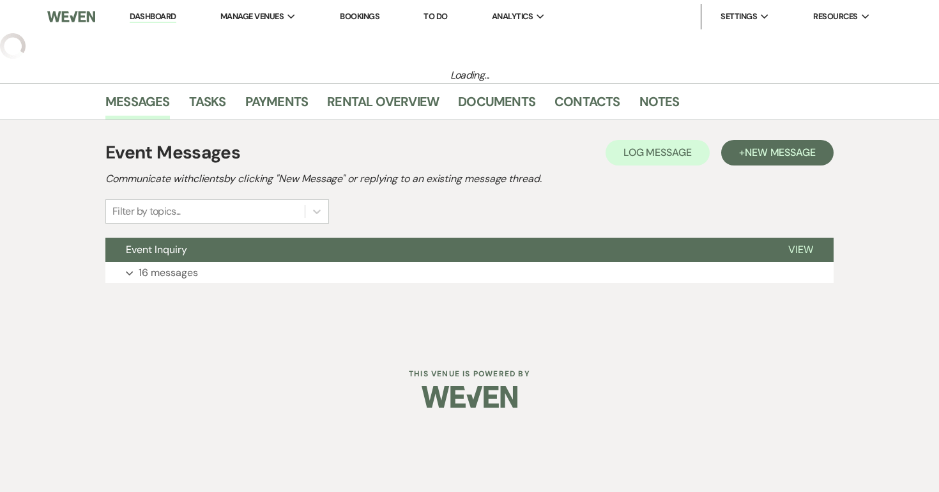
select select "5"
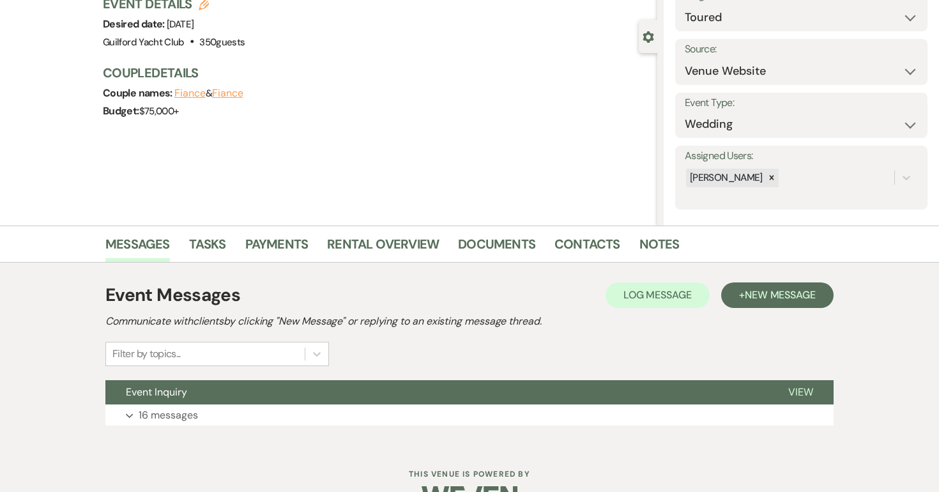
scroll to position [130, 0]
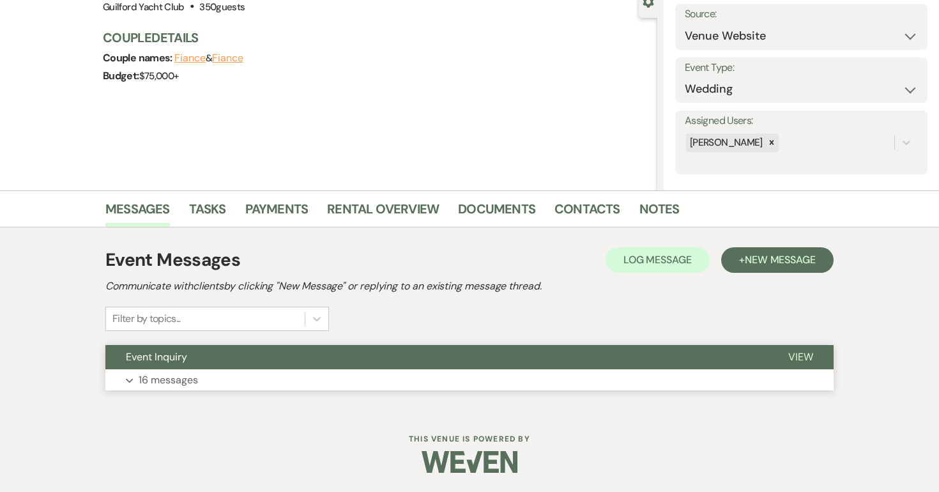
click at [802, 352] on span "View" at bounding box center [800, 356] width 25 height 13
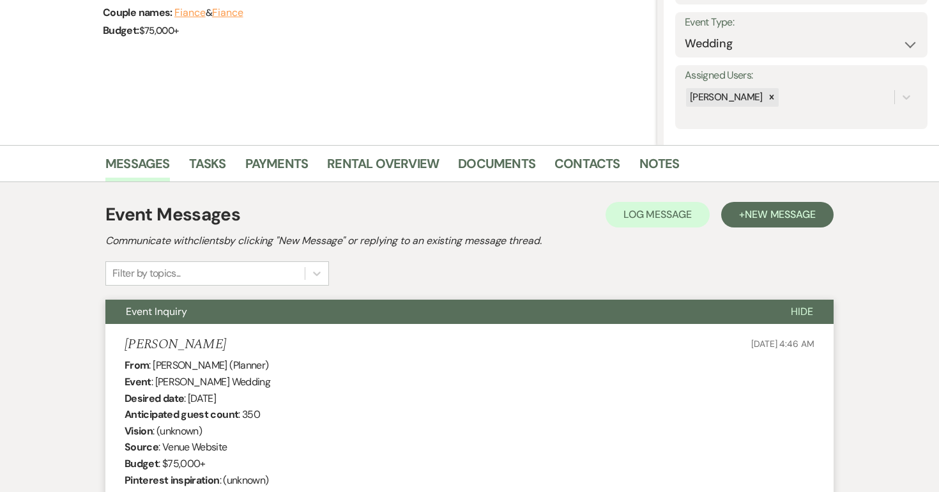
scroll to position [0, 0]
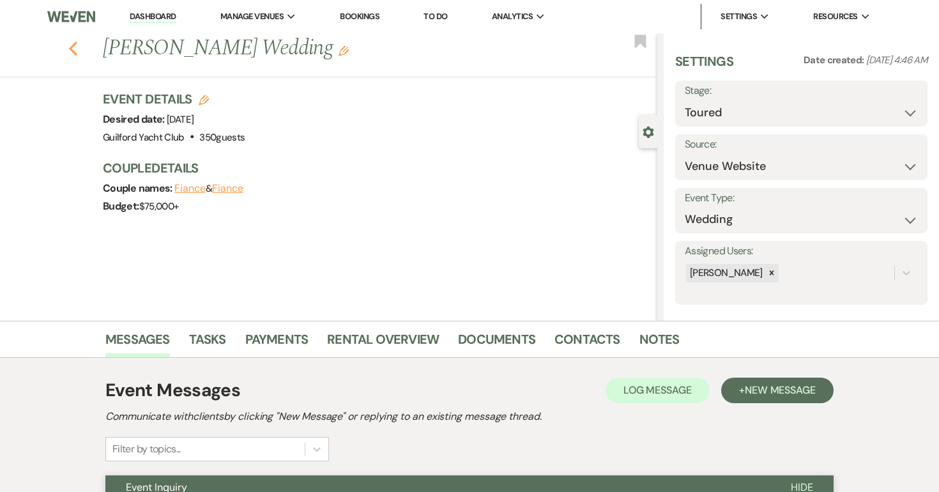
click at [74, 49] on icon "Previous" at bounding box center [73, 48] width 10 height 15
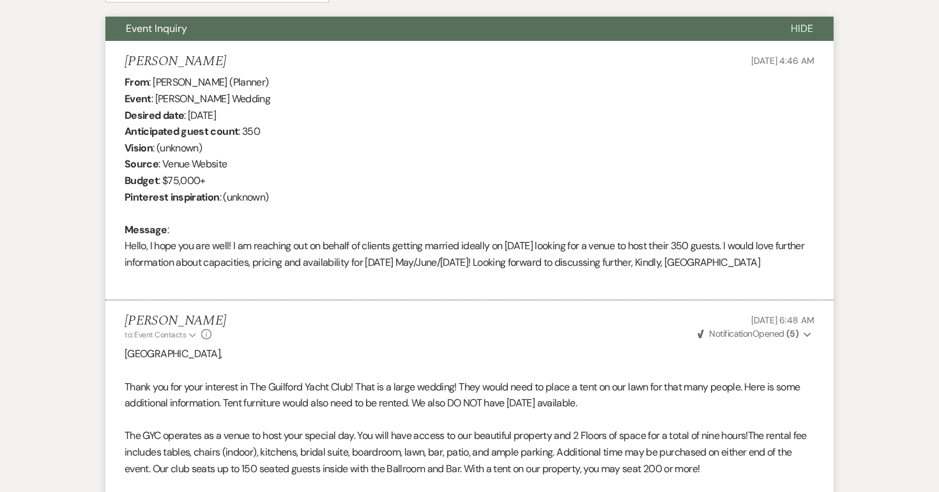
select select "5"
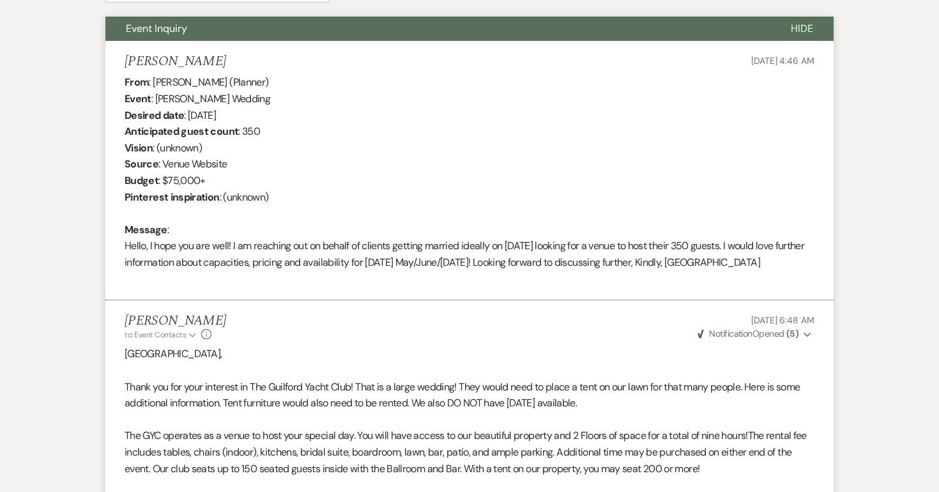
select select "5"
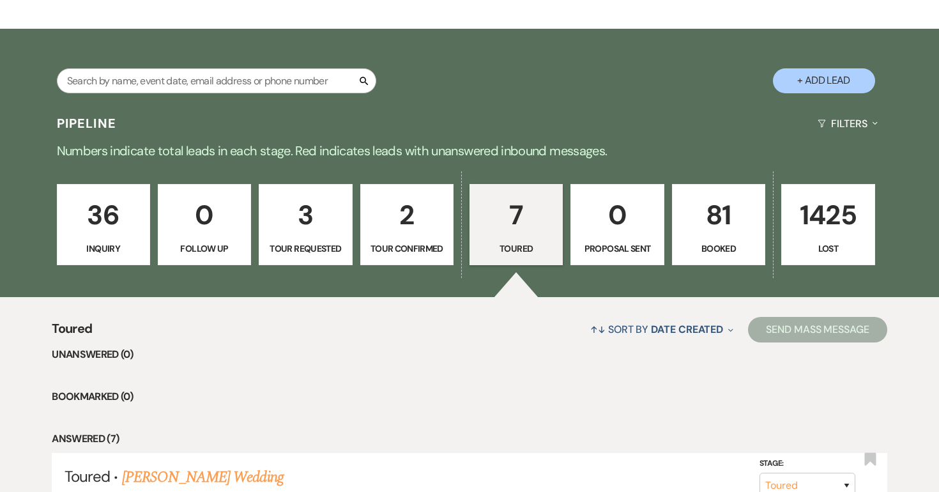
scroll to position [199, 0]
